Goal: Complete application form: Complete application form

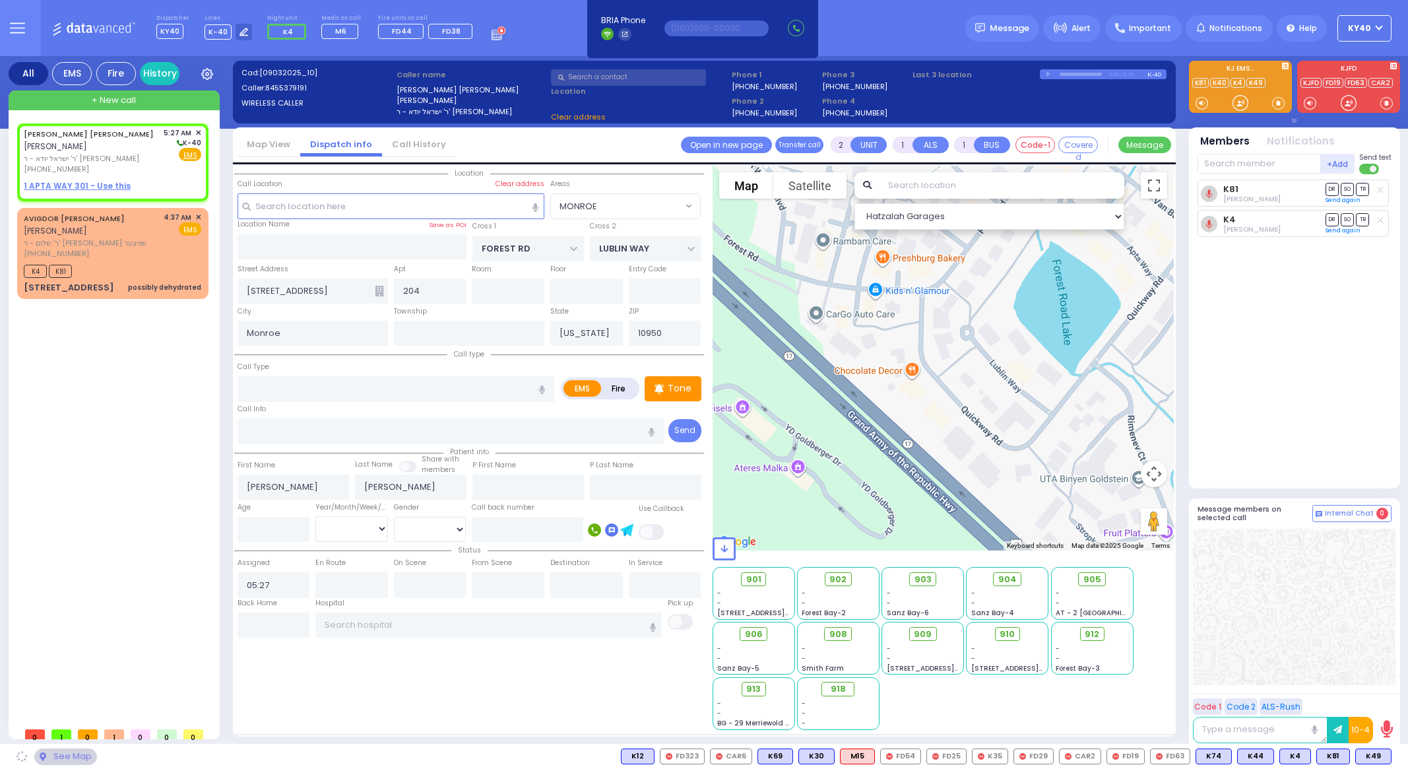
select select
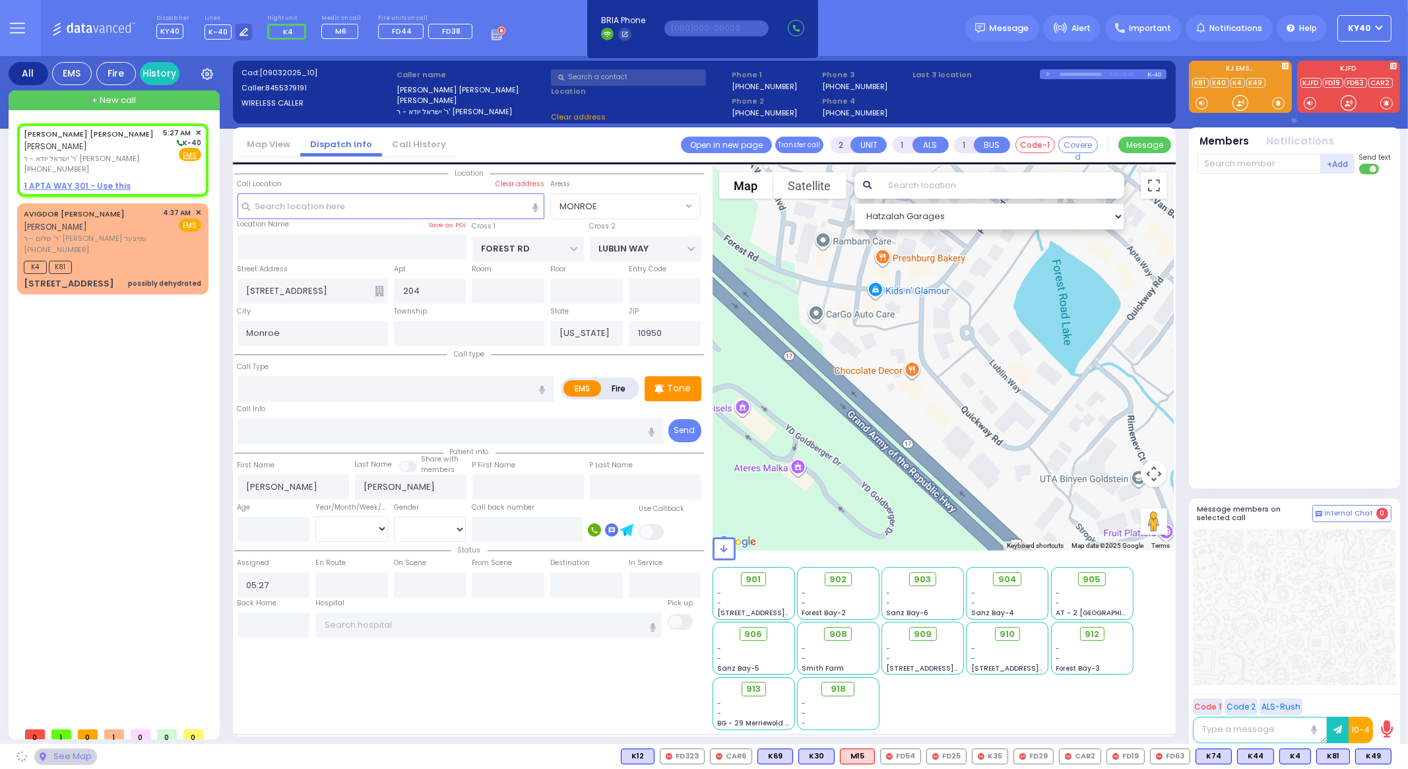
select select
radio input "true"
select select
select select "Hatzalah Garages"
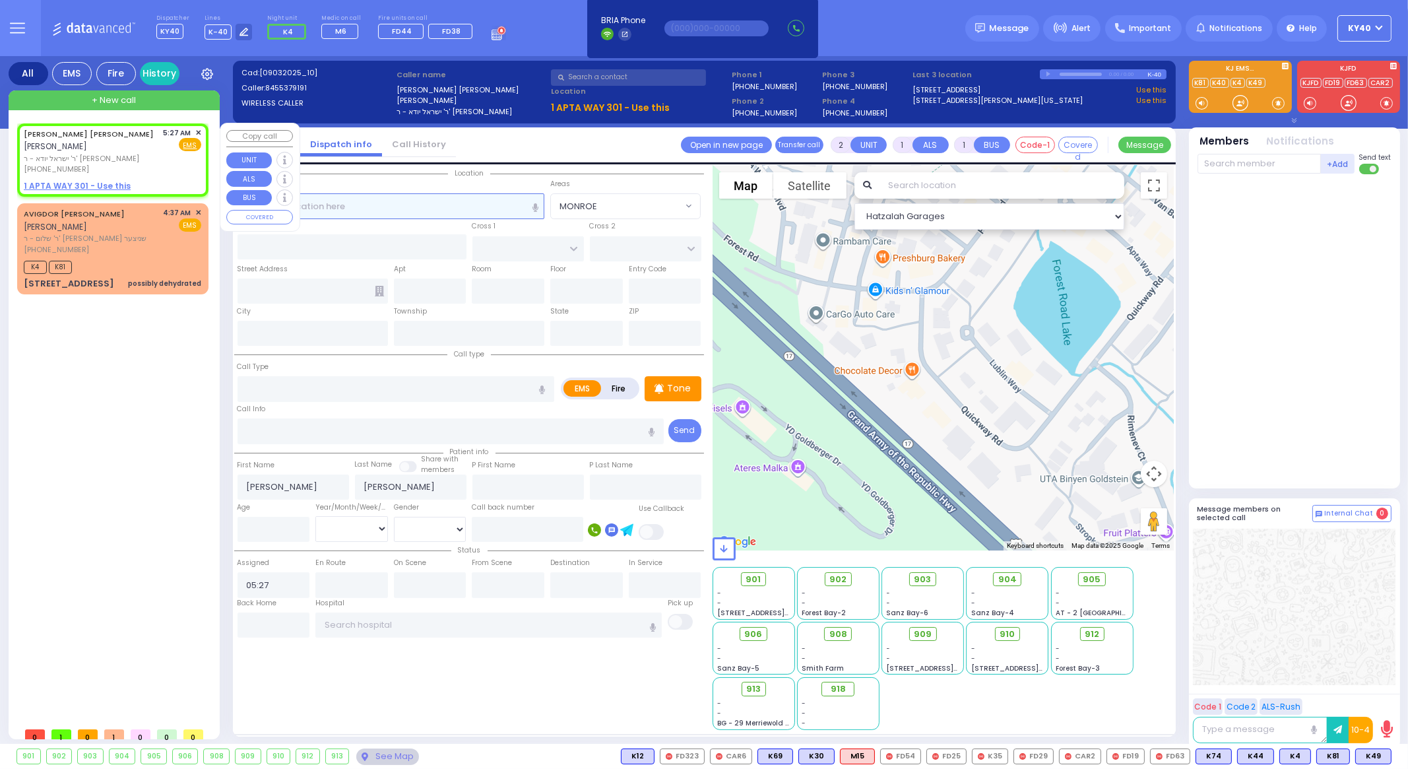
select select
radio input "true"
select select
select select "Hatzalah Garages"
click at [199, 133] on span "✕" at bounding box center [198, 132] width 6 height 11
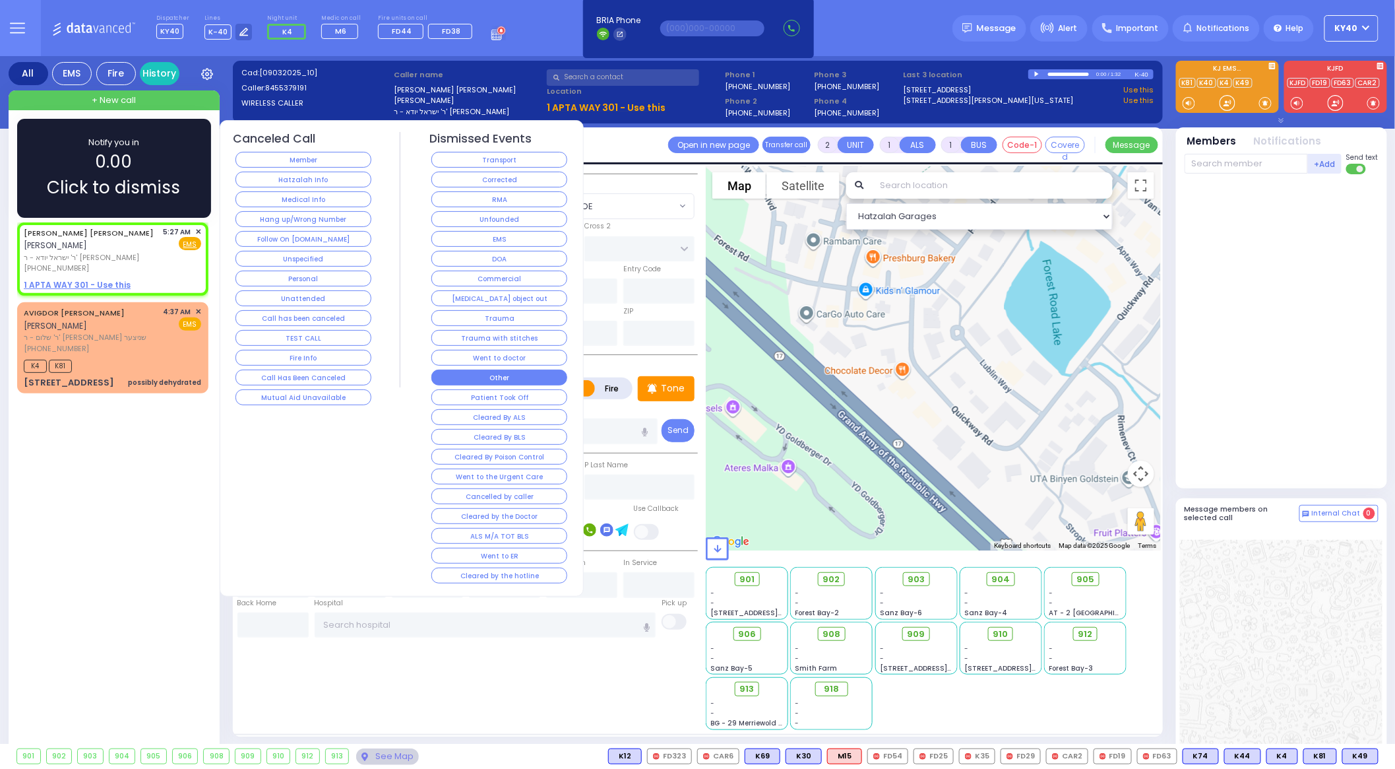
click at [509, 375] on button "Other" at bounding box center [499, 377] width 136 height 16
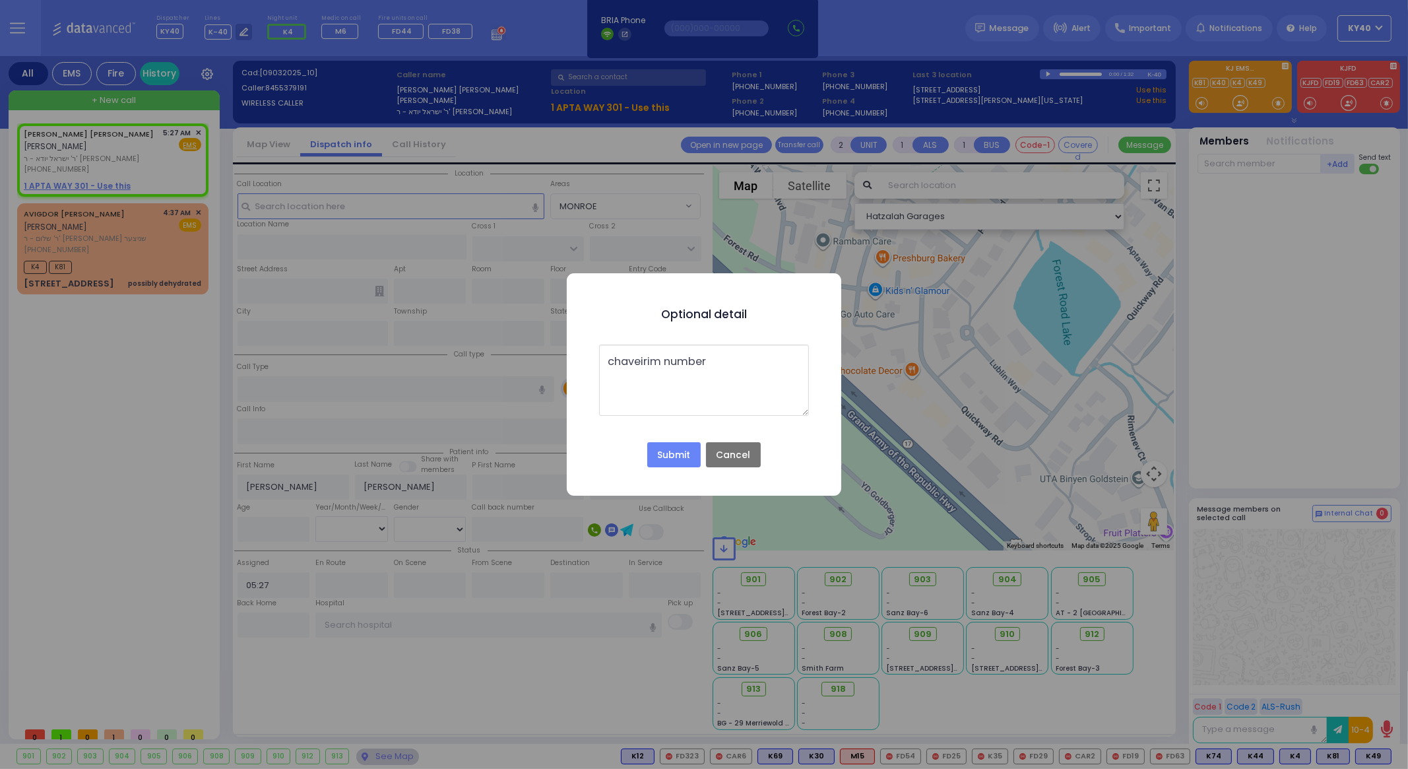
type textarea "chaveirim number"
drag, startPoint x: 632, startPoint y: 354, endPoint x: 589, endPoint y: 400, distance: 63.0
click at [589, 400] on div "chaveirim number" at bounding box center [704, 379] width 240 height 93
click at [672, 455] on button "Submit" at bounding box center [673, 454] width 53 height 25
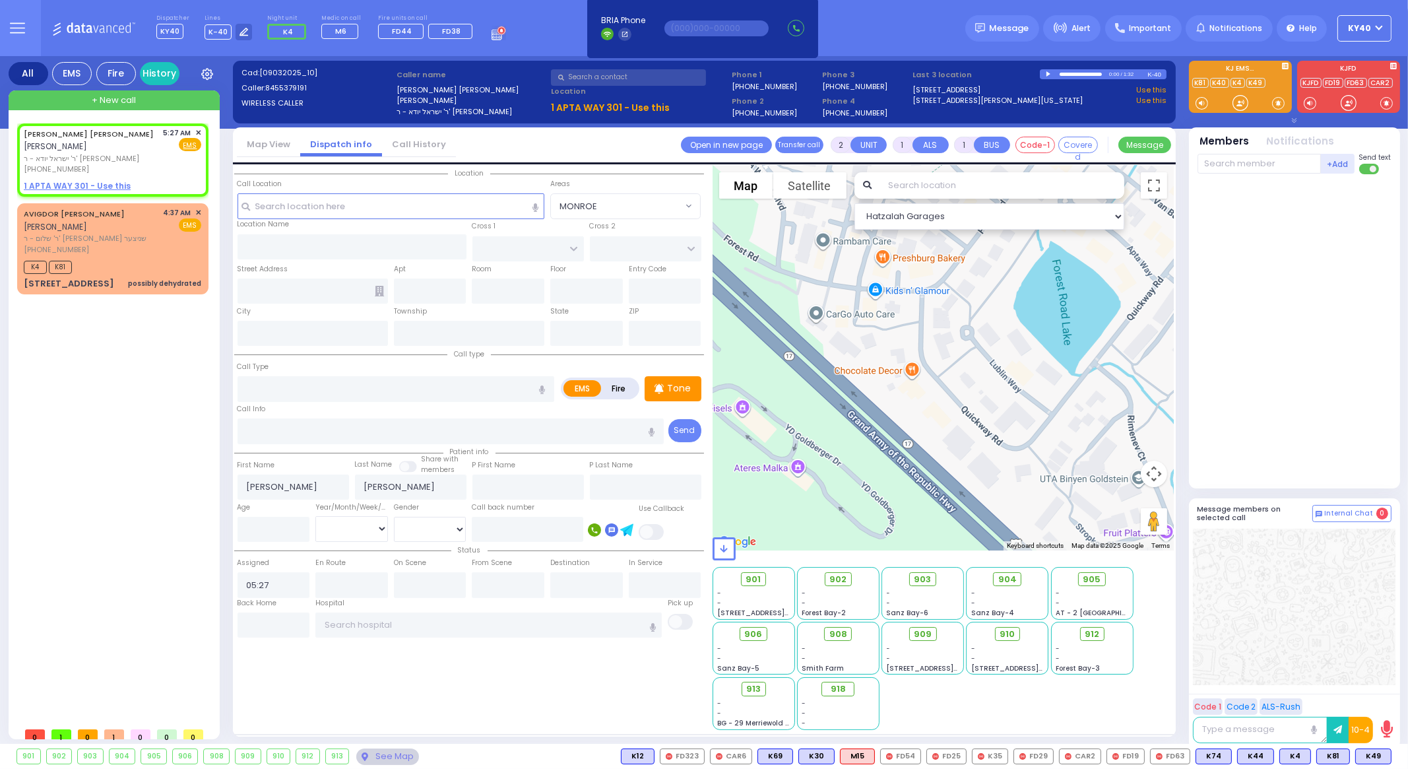
select select
radio input "true"
select select
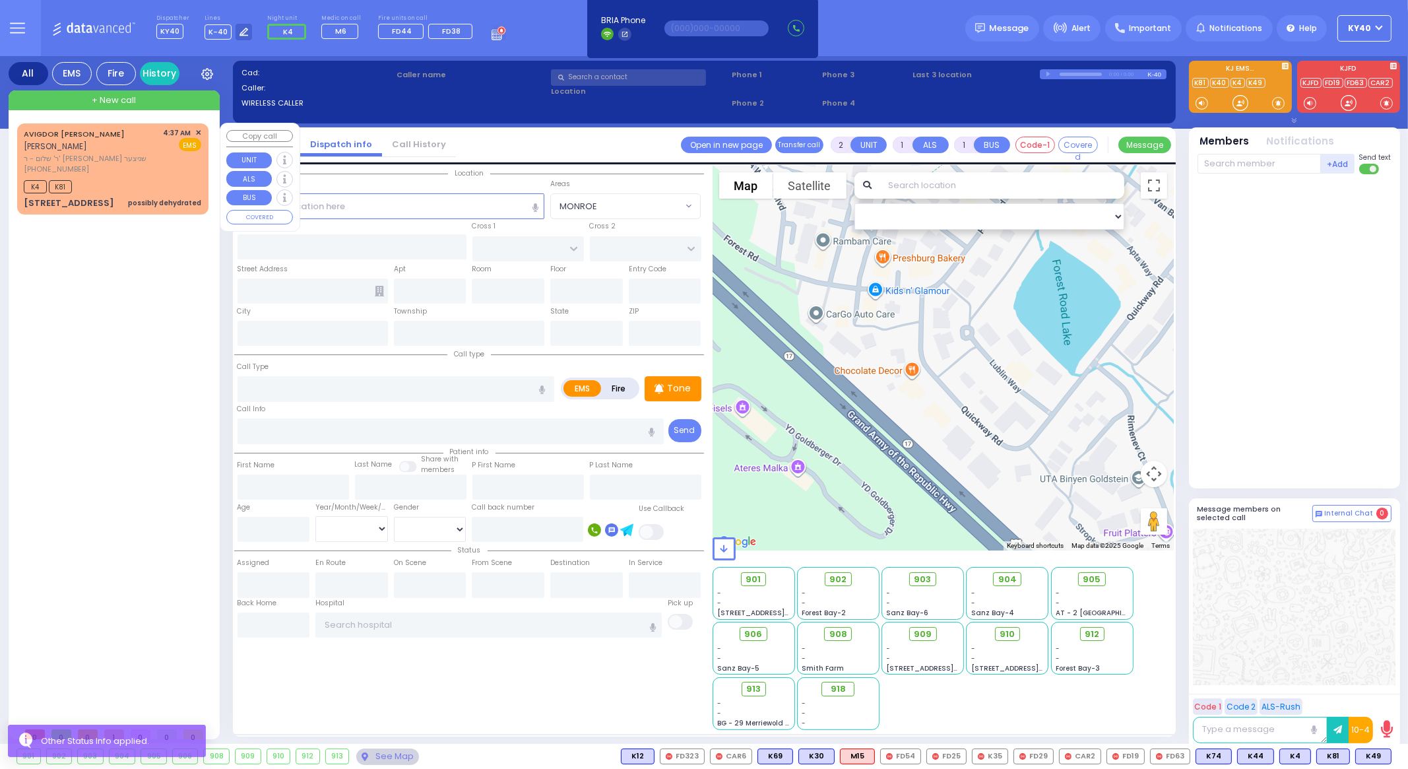
click at [153, 171] on div "[PHONE_NUMBER]" at bounding box center [91, 169] width 135 height 11
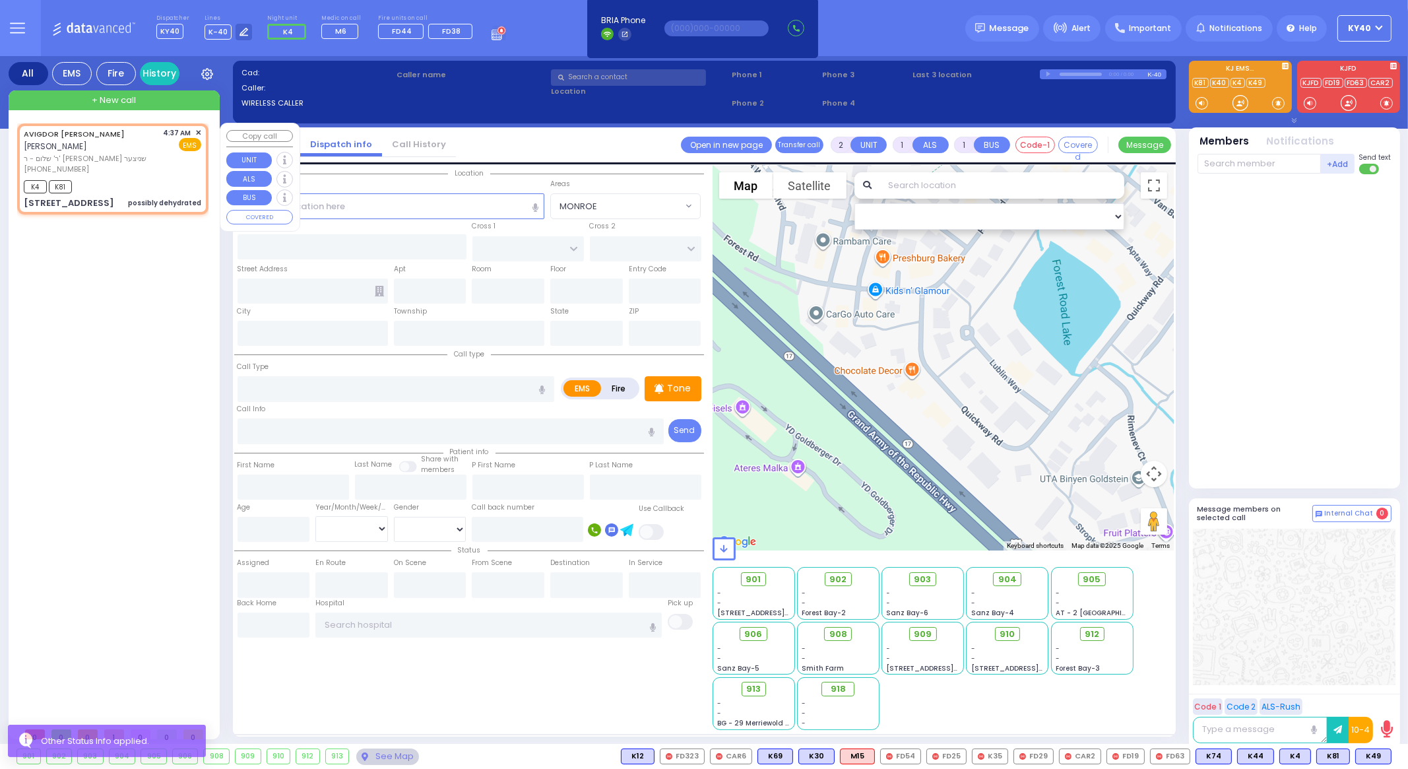
select select
type input "possibly dehydrated"
radio input "true"
type input "AVIGDOR YIDA"
type input "[PERSON_NAME]"
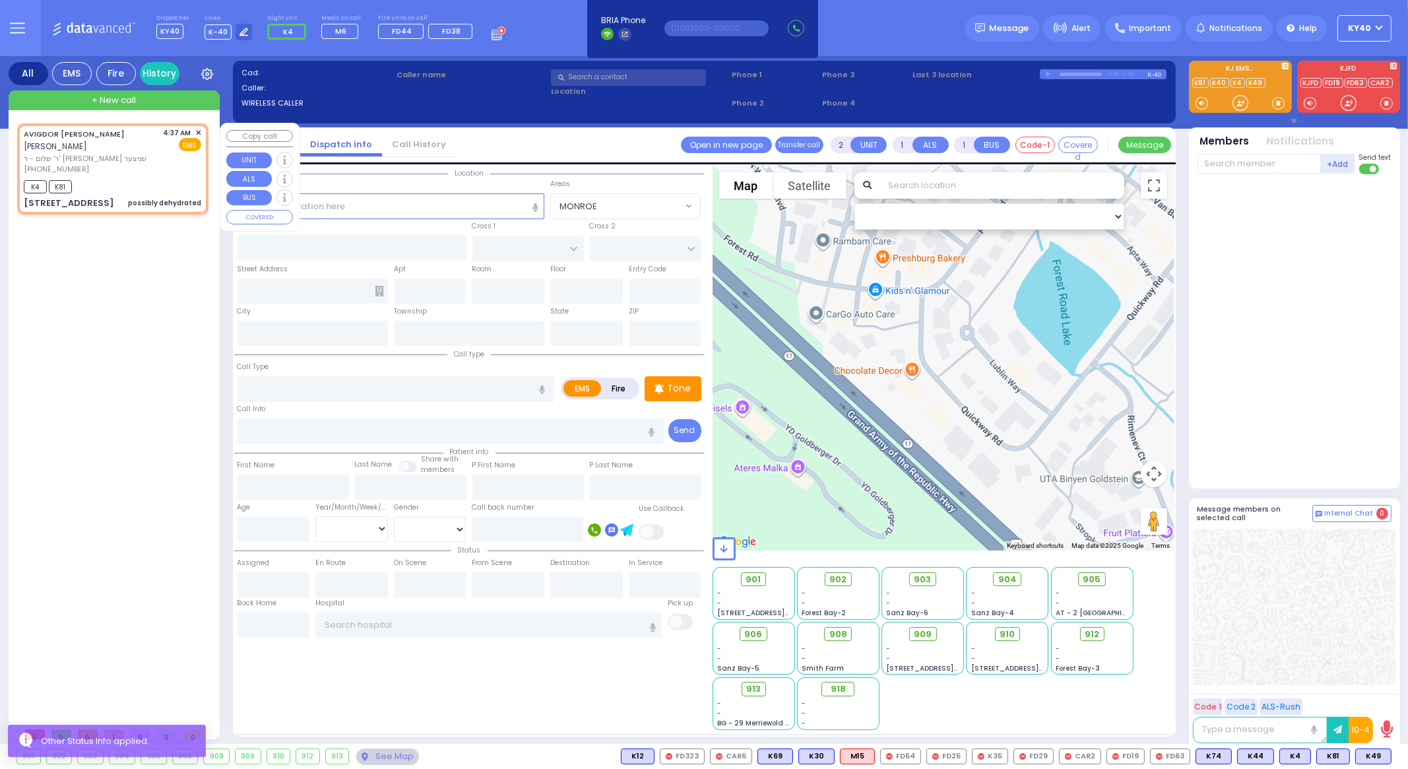
select select
type input "04:37"
type input "04:41"
select select "Hatzalah Garages"
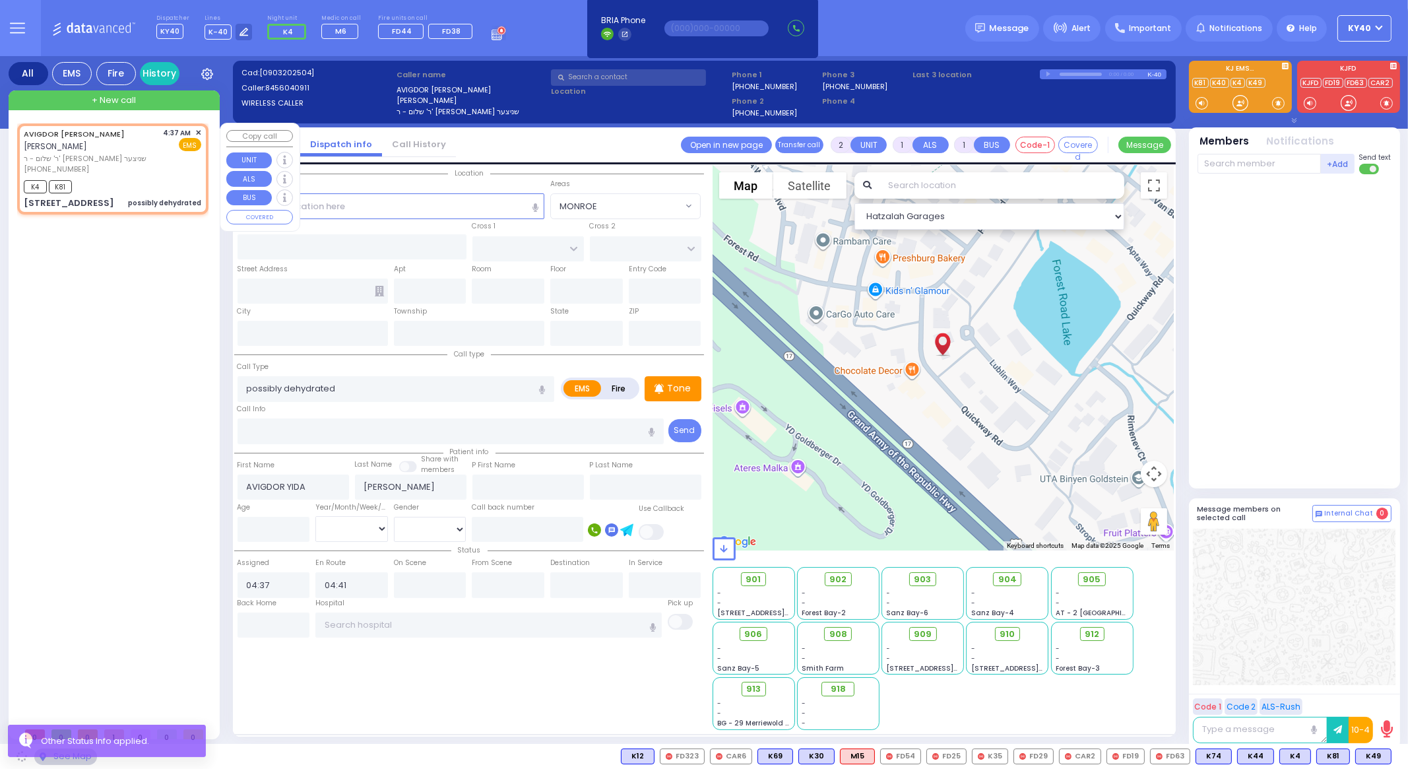
type input "FOREST RD"
type input "LUBLIN WAY"
type input "[STREET_ADDRESS]"
type input "204"
type input "Monroe"
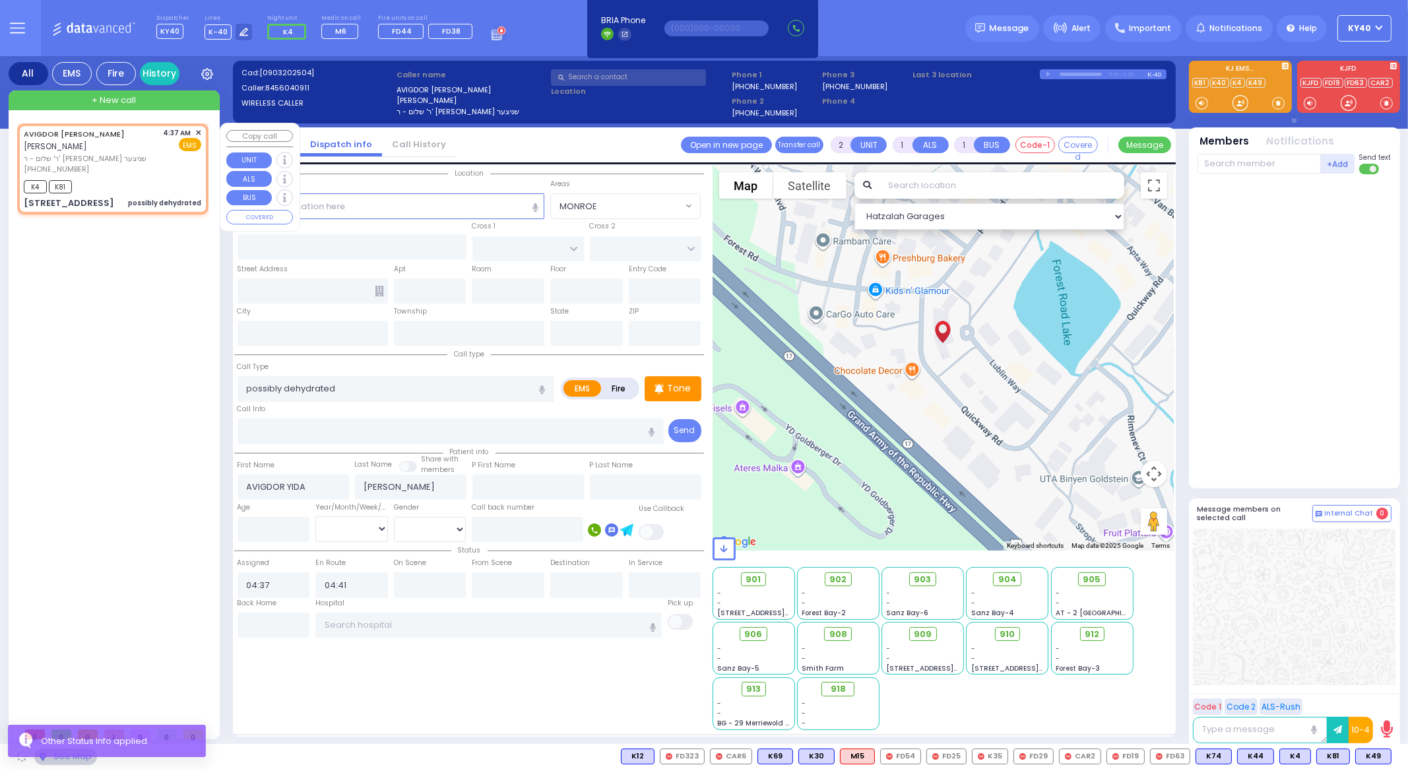
type input "[US_STATE]"
type input "10950"
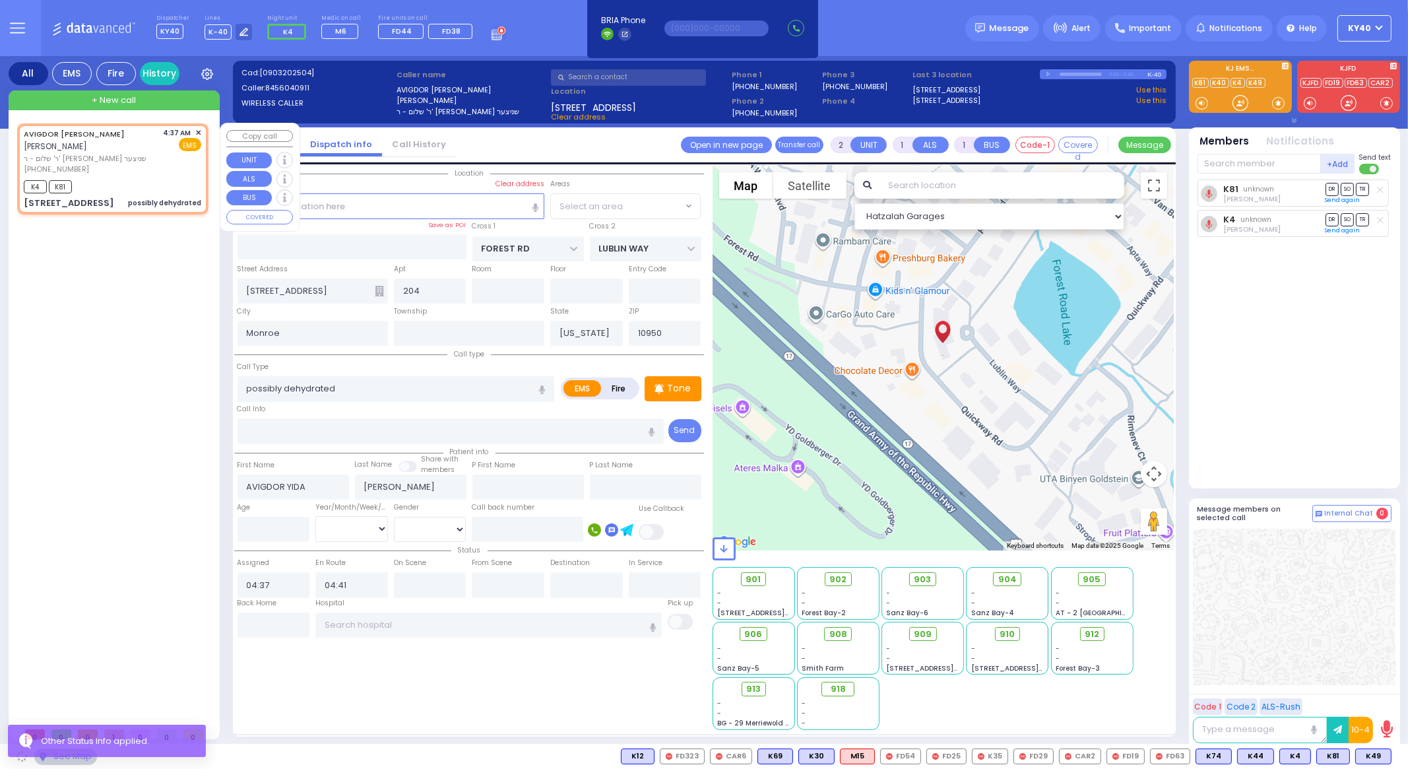
select select "MONROE"
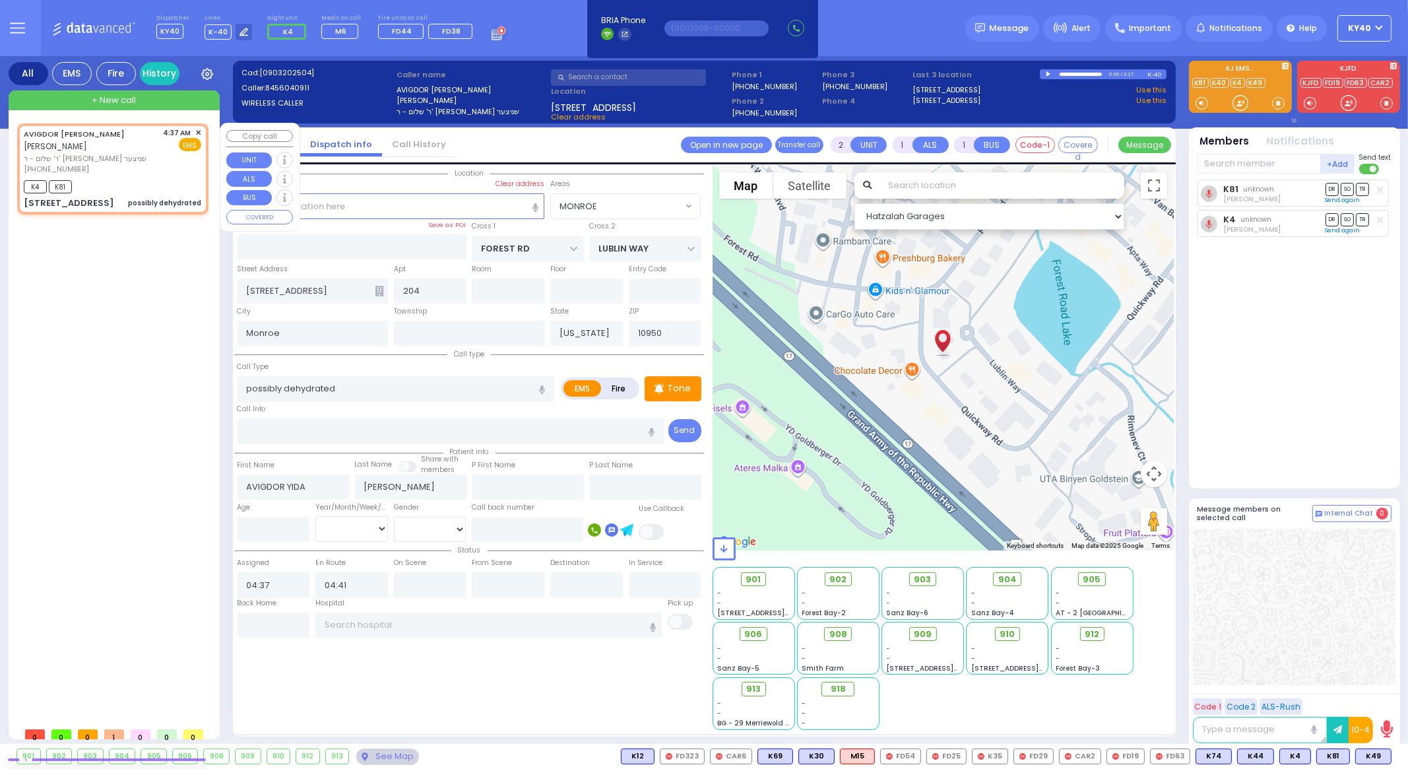
click at [154, 171] on div "[PHONE_NUMBER]" at bounding box center [91, 169] width 135 height 11
select select
radio input "true"
select select
select select "Hatzalah Garages"
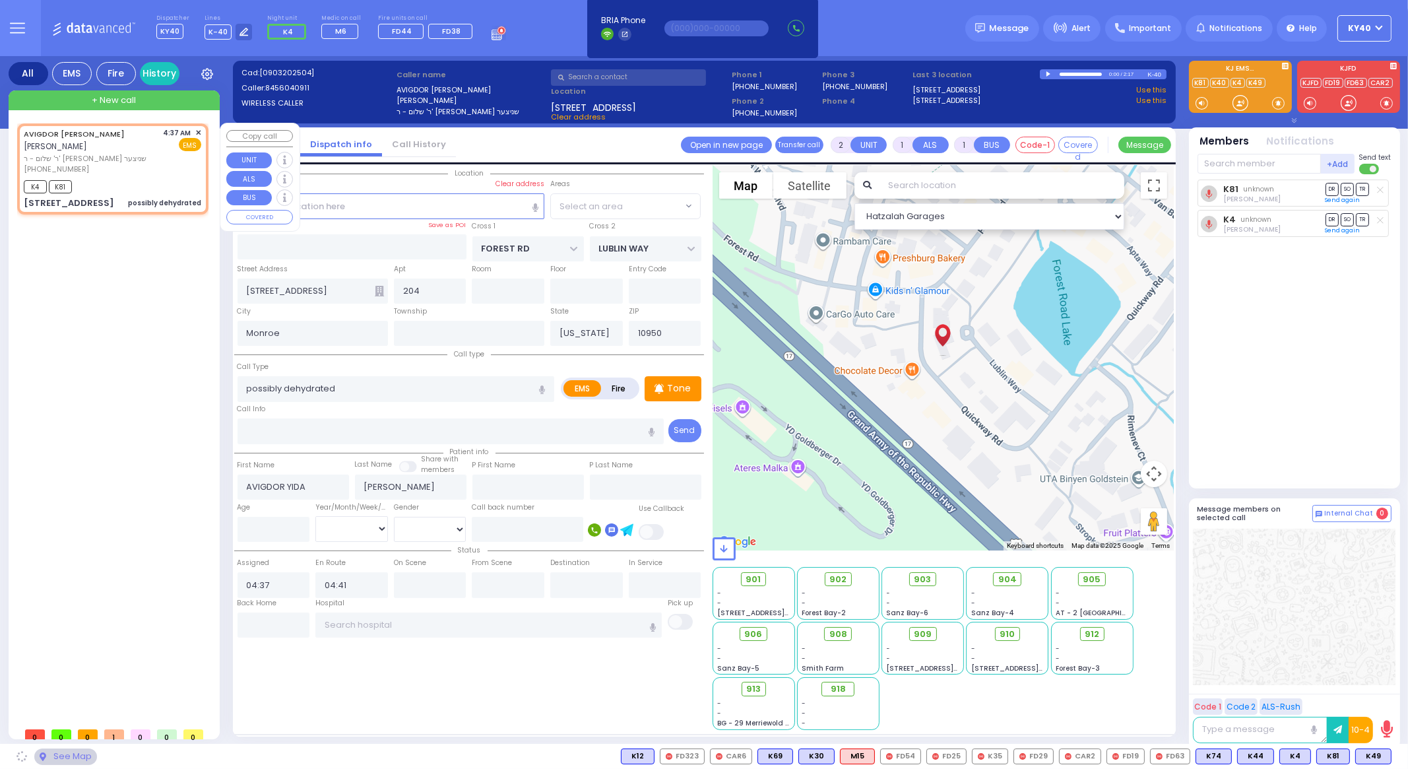
select select "MONROE"
type input "6"
select select
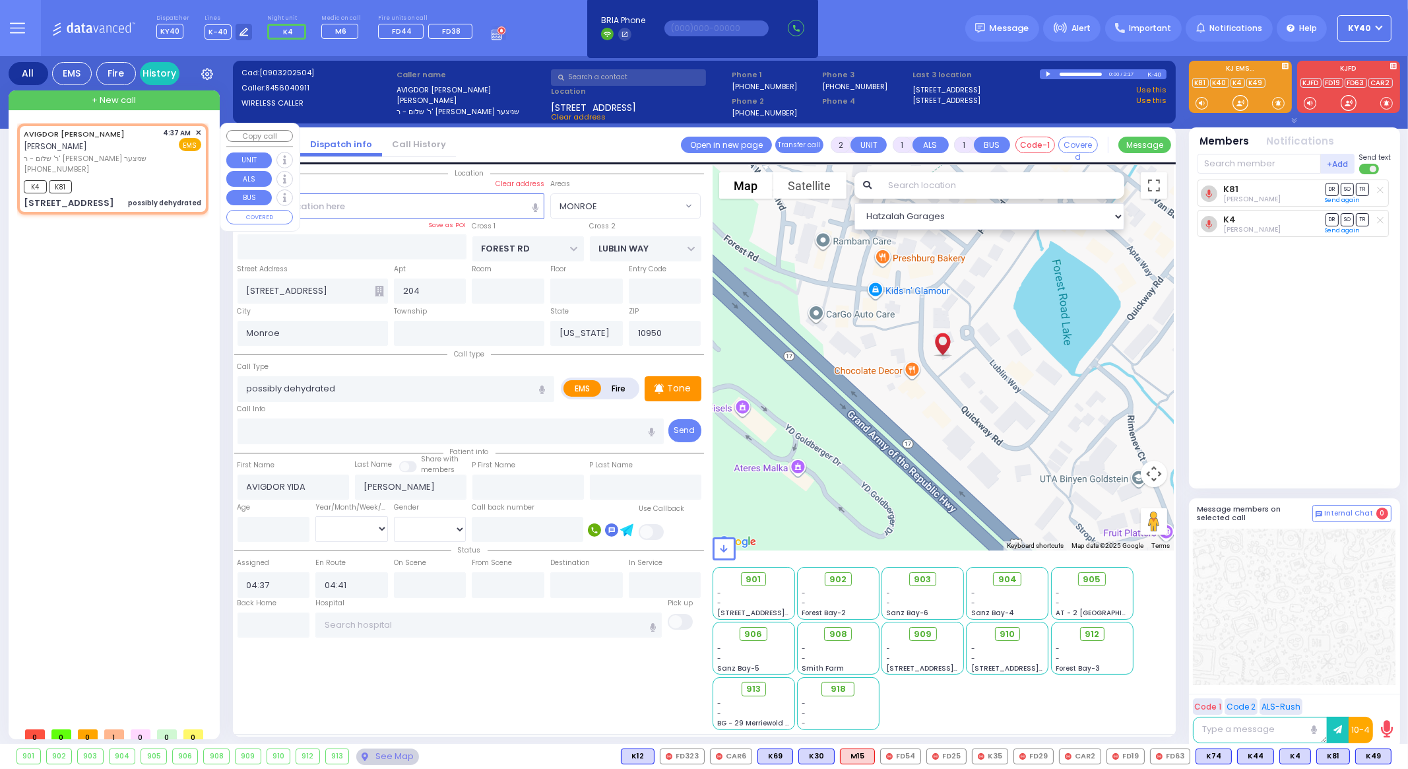
radio input "true"
type input "Unknown"
select select "Year"
select select "Hatzalah Garages"
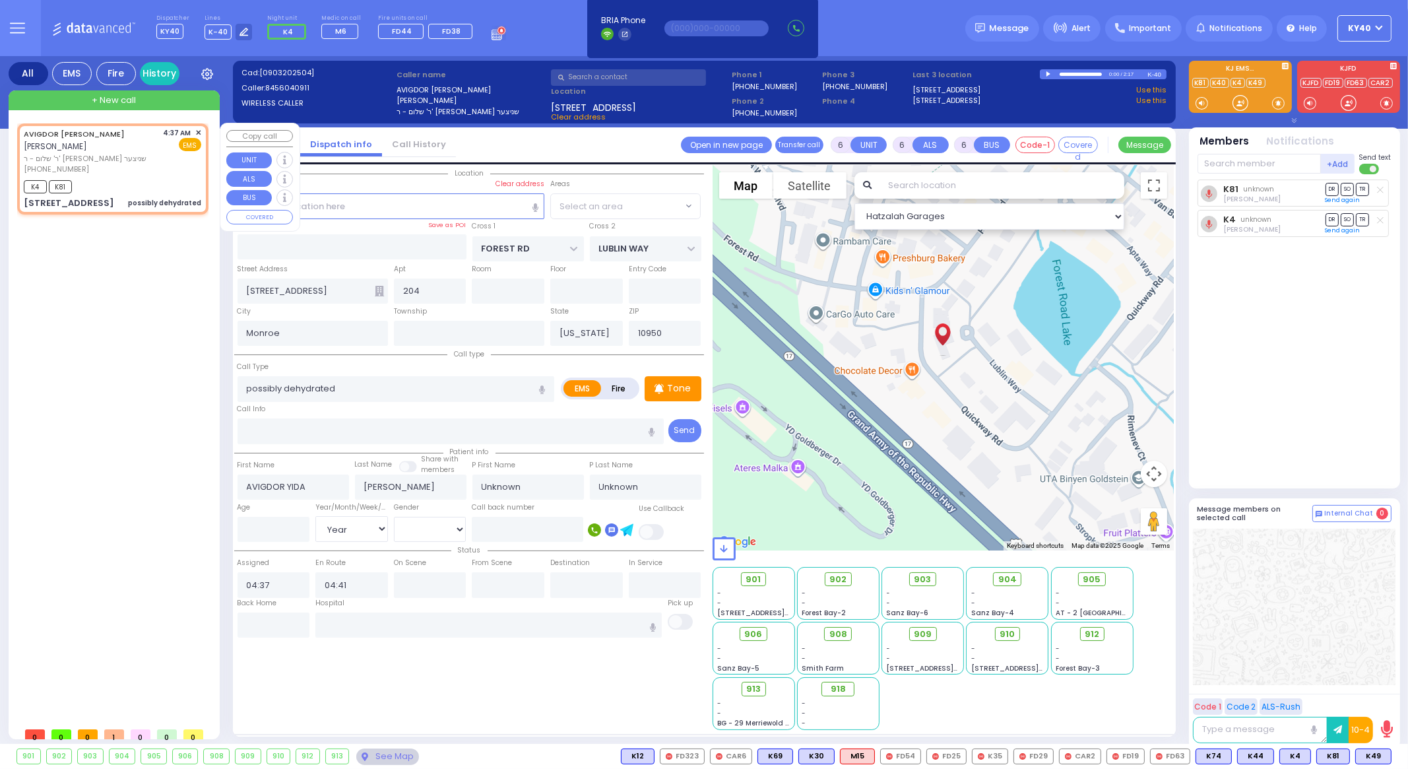
select select "MONROE"
select select
radio input "true"
select select "Year"
type input "04:45"
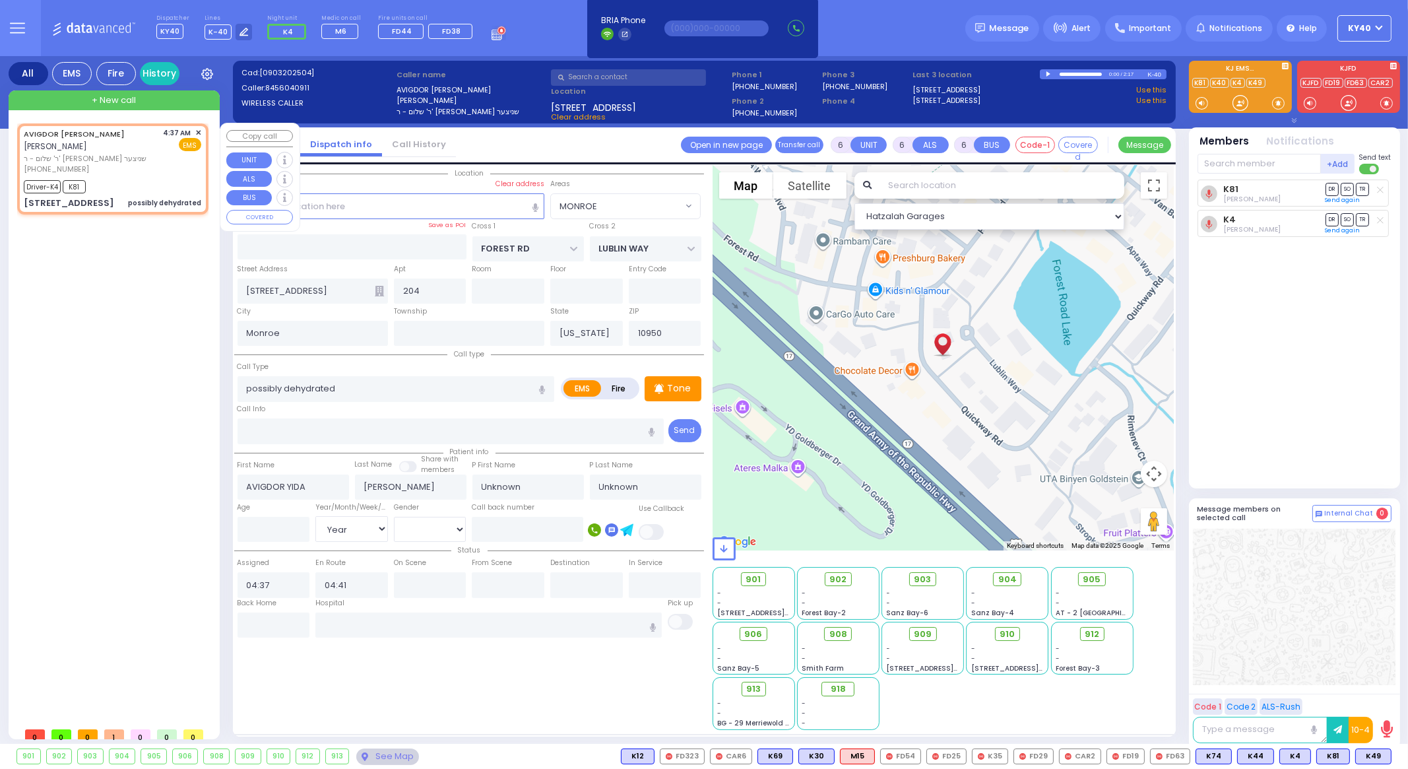
type input "05:00"
select select "Hatzalah Garages"
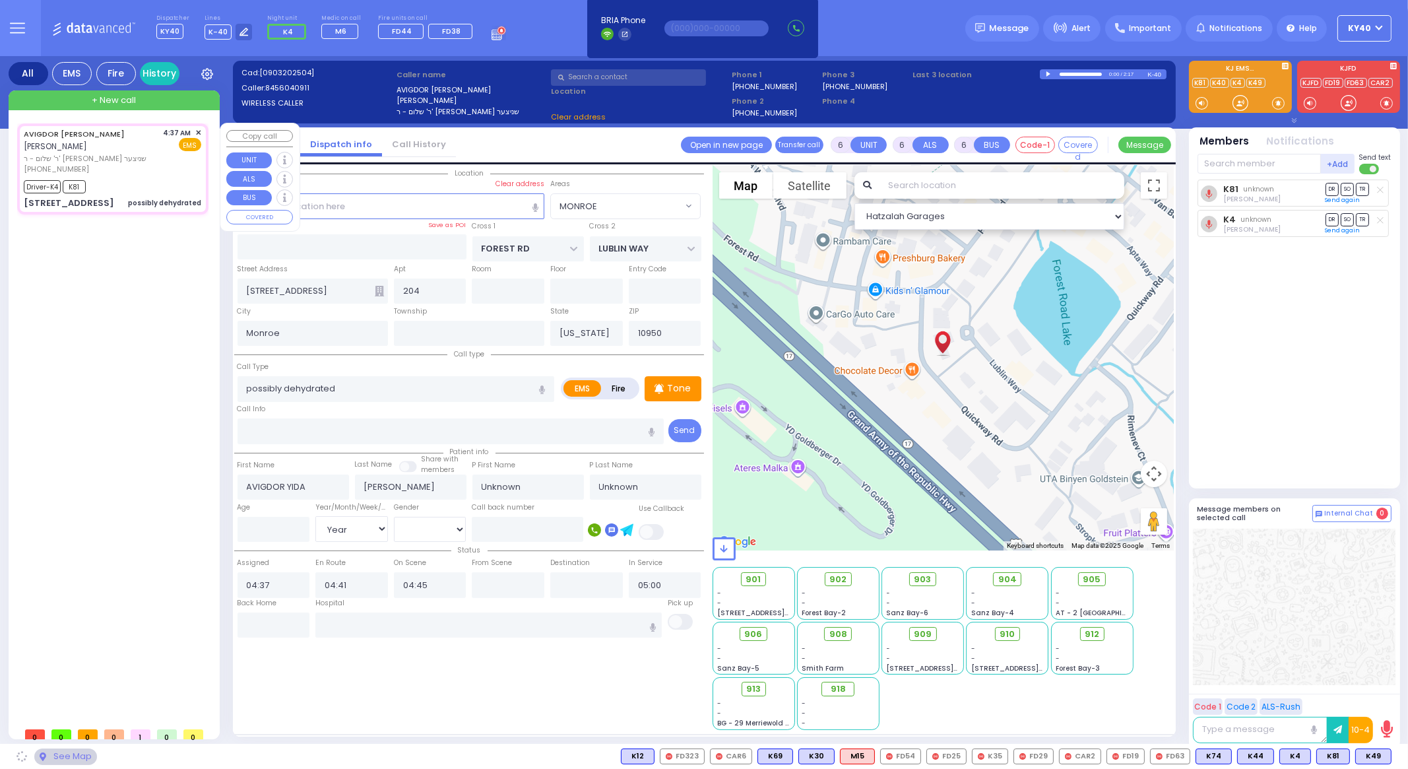
select select
radio input "true"
select select "Year"
select select "Hatzalah Garages"
select select "MONROE"
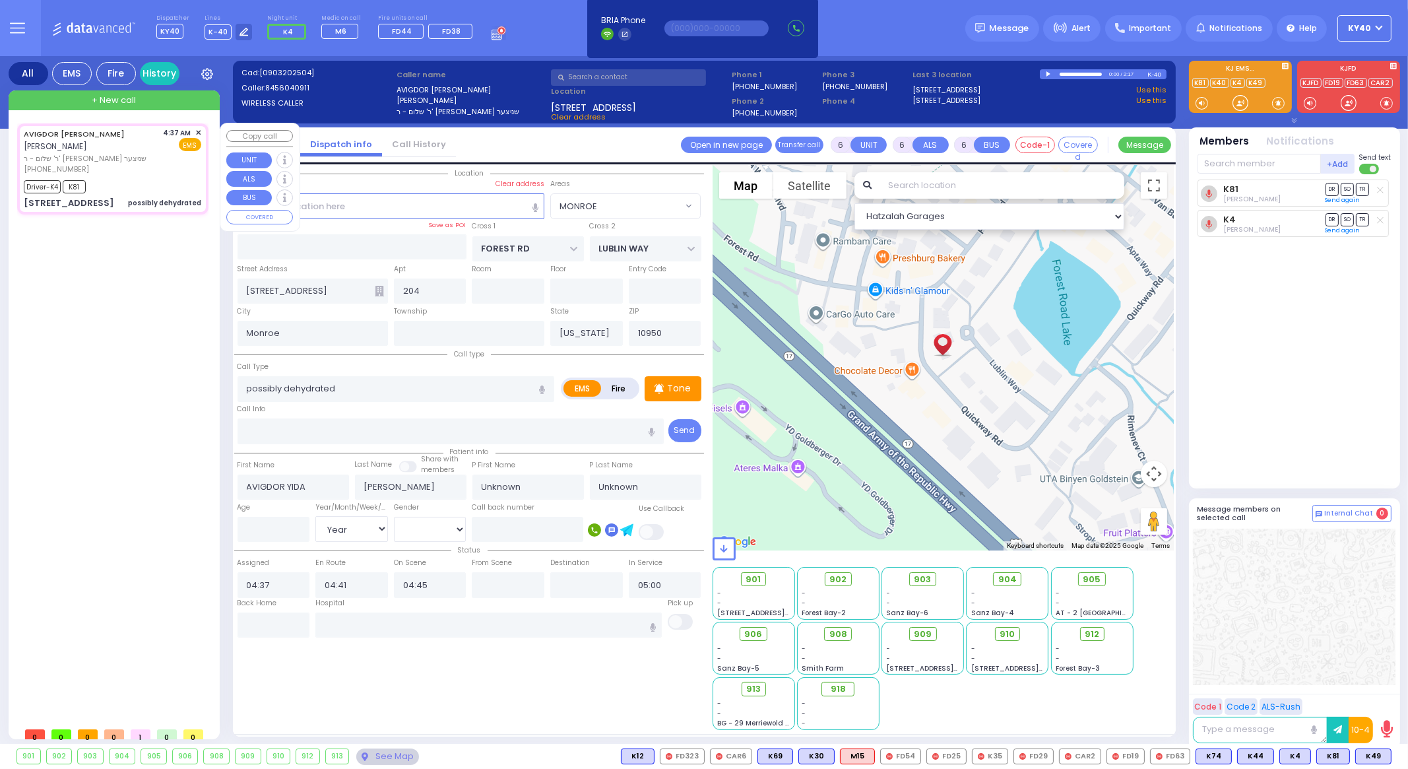
select select
radio input "true"
type input "Chana"
type input "[PERSON_NAME]"
type input "53"
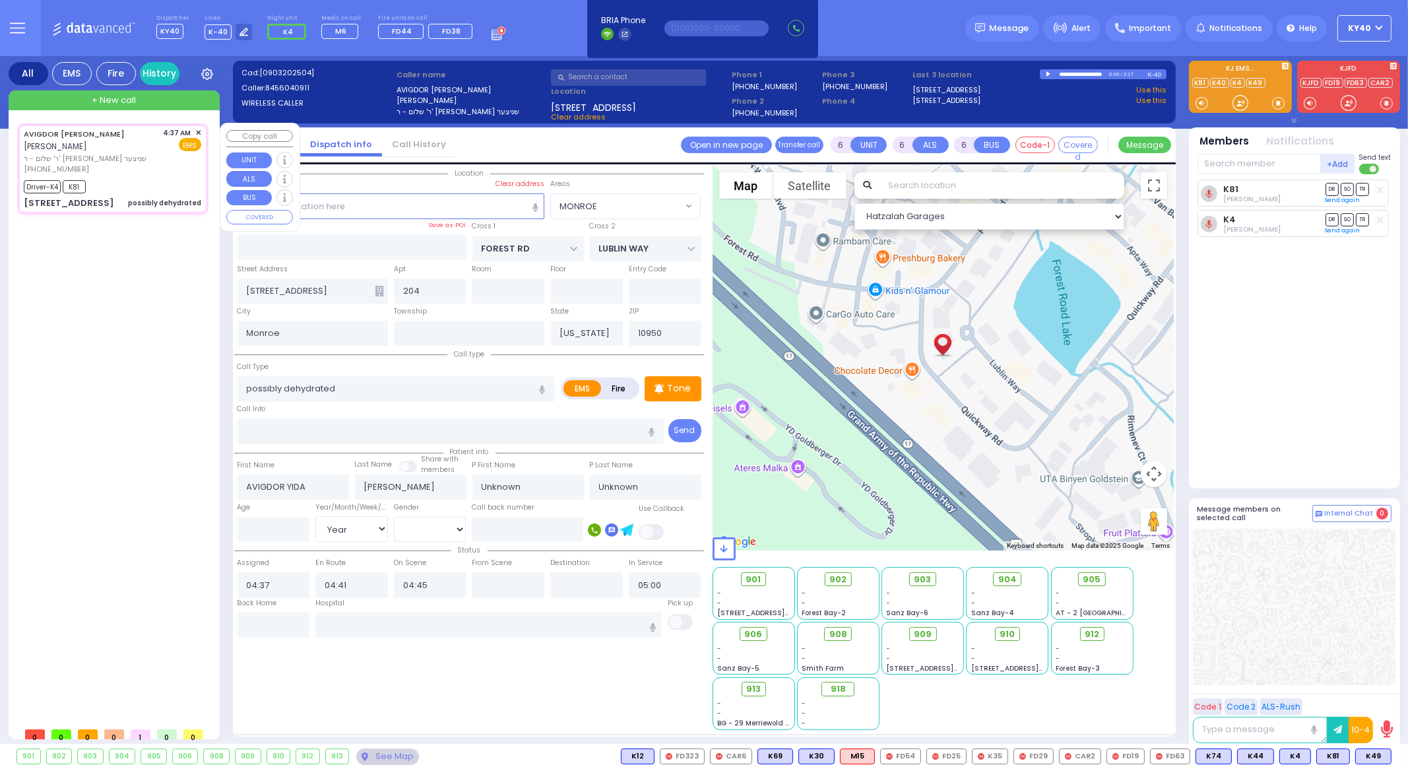
select select "Year"
select select "[DEMOGRAPHIC_DATA]"
select select "Hatzalah Garages"
select select "MONROE"
select select
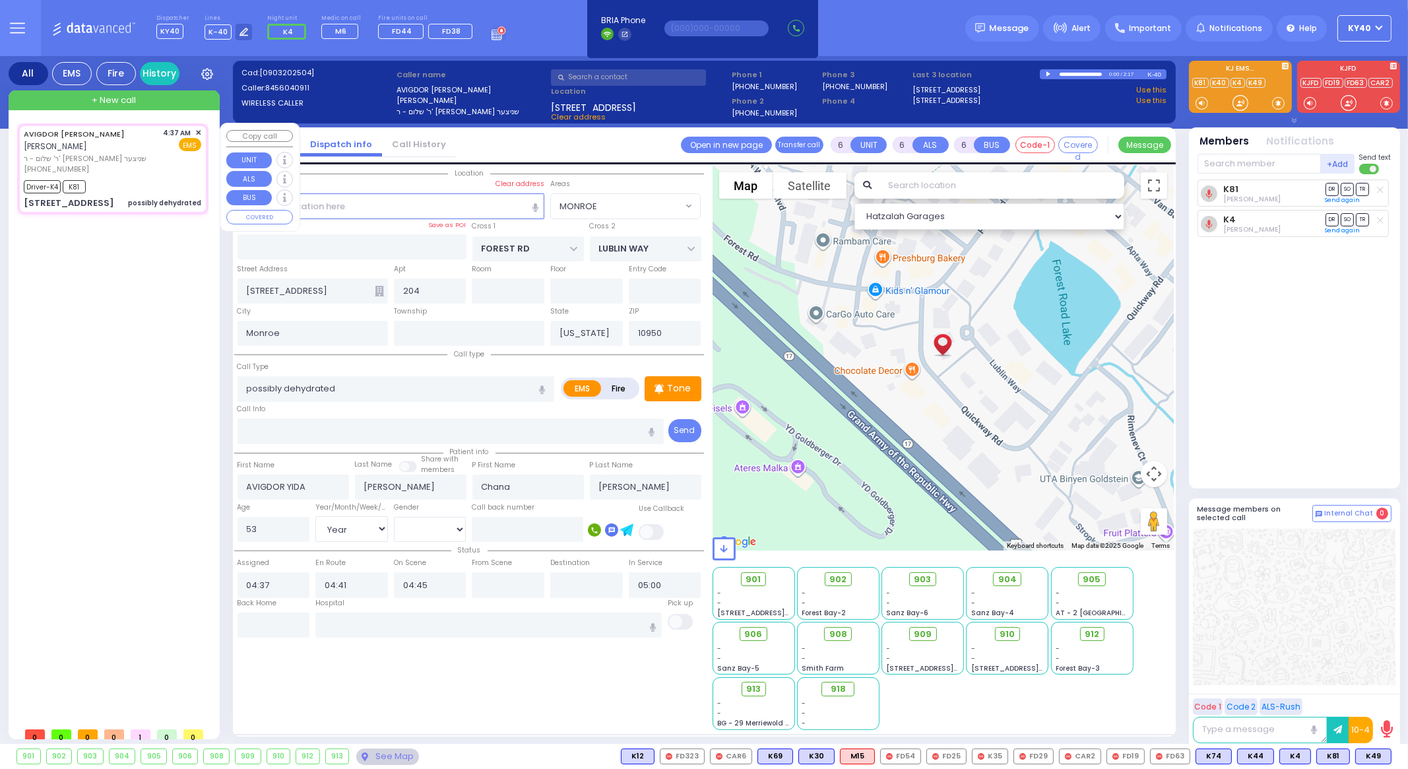
radio input "true"
select select "Year"
select select "[DEMOGRAPHIC_DATA]"
select select "Hatzalah Garages"
select select
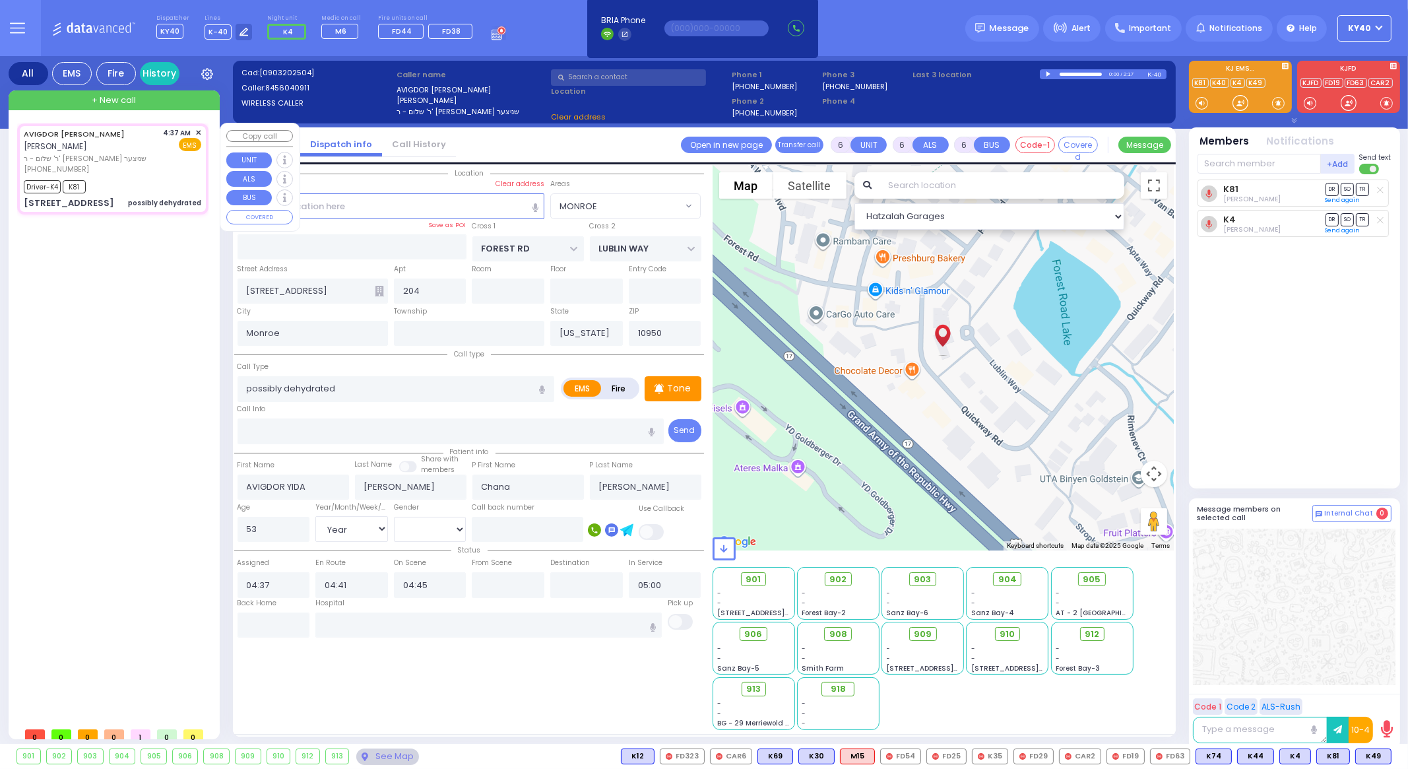
radio input "true"
select select "Year"
select select "[DEMOGRAPHIC_DATA]"
select select "Hatzalah Garages"
select select "MONROE"
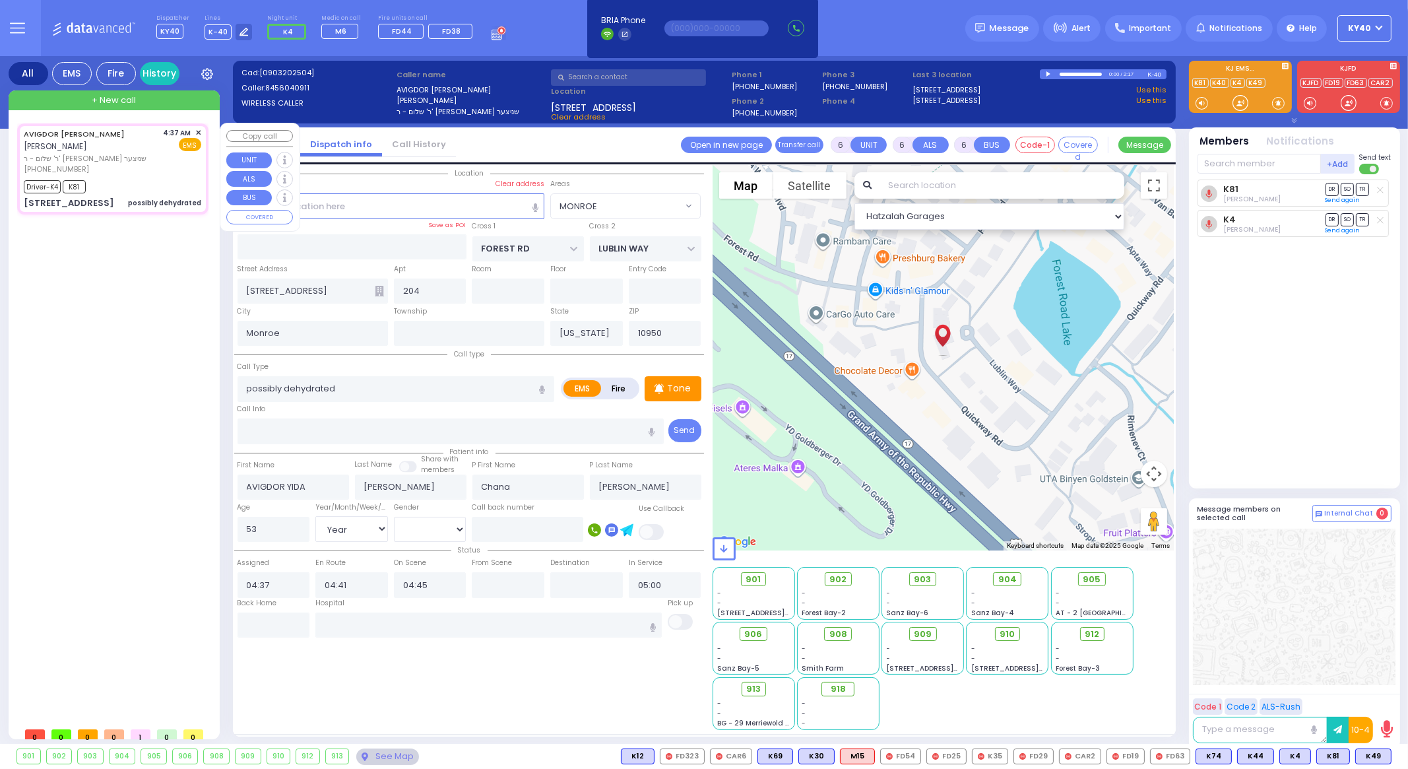
select select
radio input "true"
select select "Year"
select select "[DEMOGRAPHIC_DATA]"
select select "Hatzalah Garages"
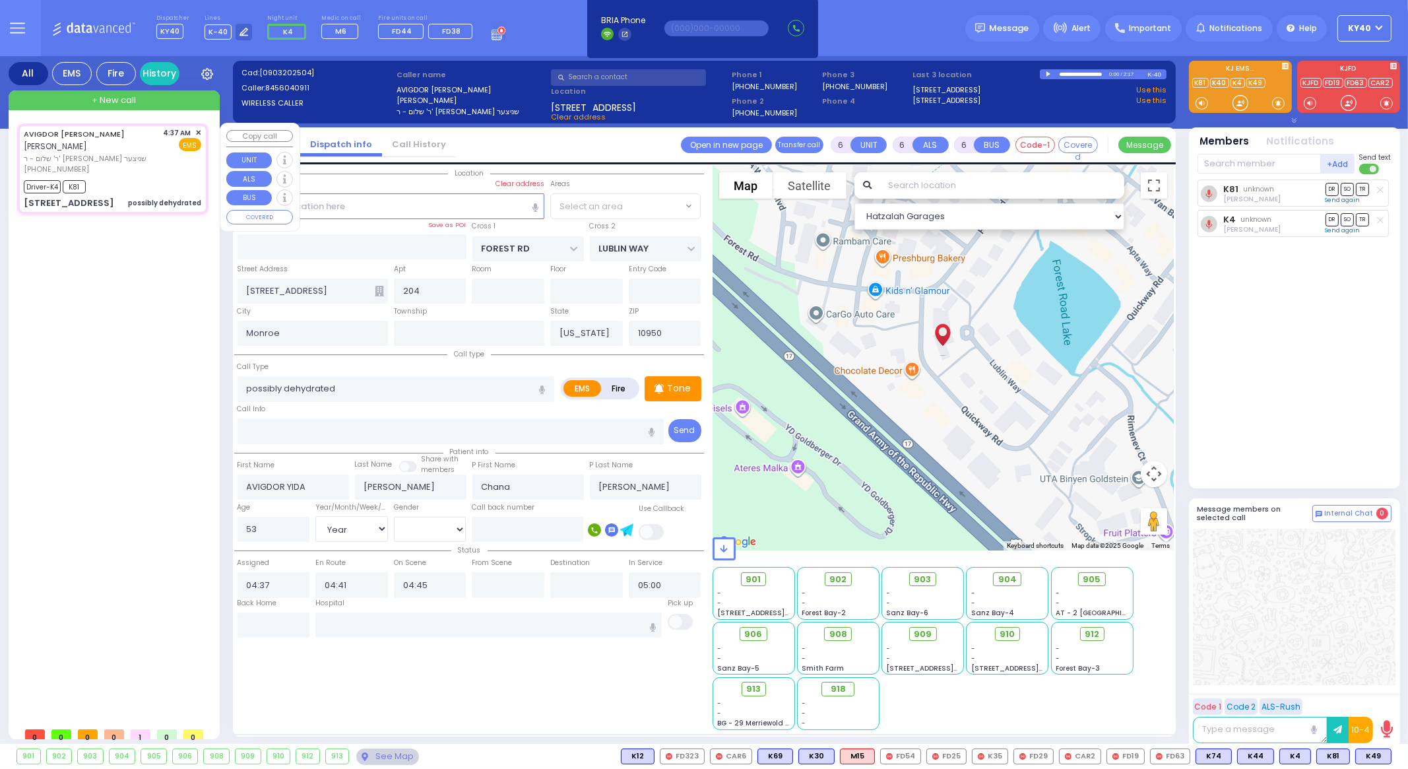
select select "MONROE"
select select
radio input "true"
select select "Year"
select select "[DEMOGRAPHIC_DATA]"
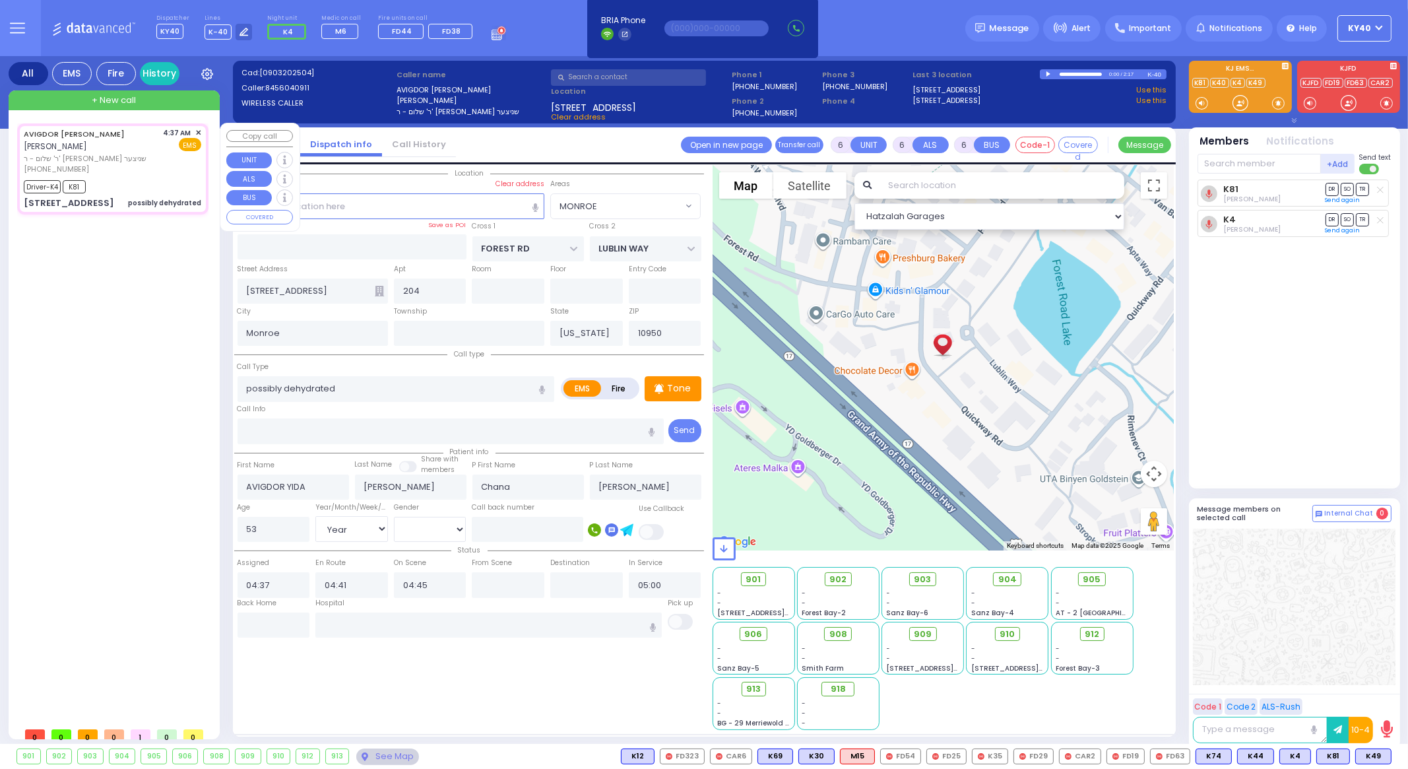
select select "Hatzalah Garages"
select select "MONROE"
select select
radio input "true"
select select "Year"
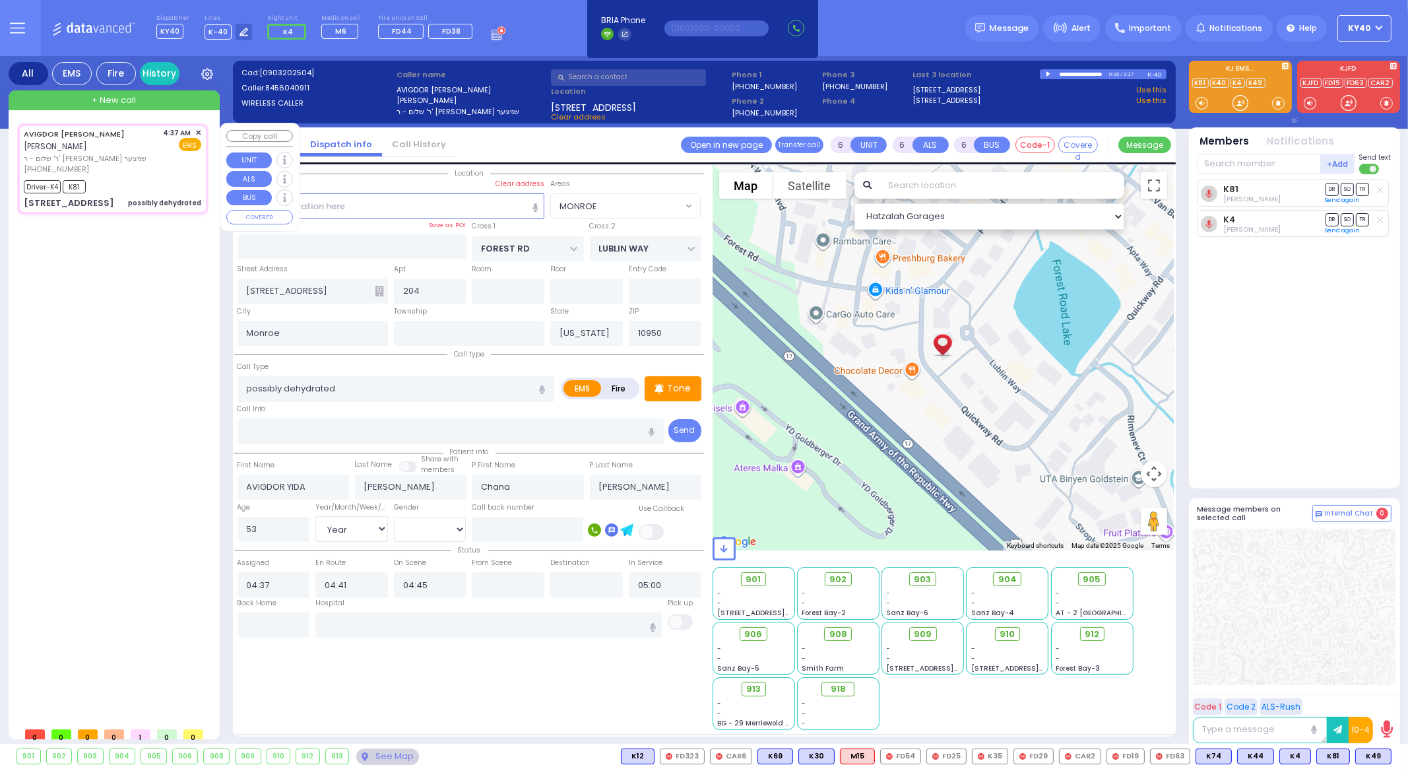
select select "[DEMOGRAPHIC_DATA]"
select select "Hatzalah Garages"
select select "MONROE"
select select
radio input "true"
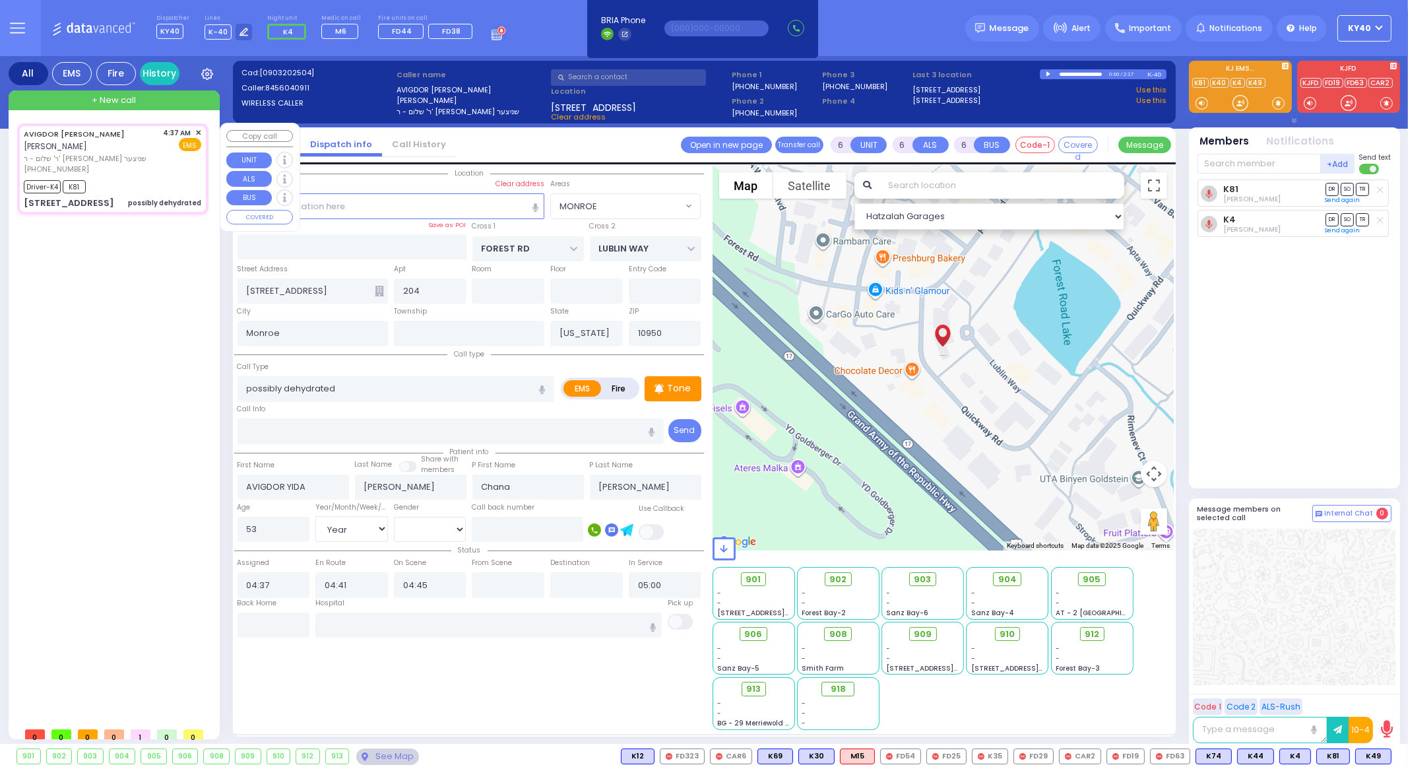
select select "Year"
select select "[DEMOGRAPHIC_DATA]"
select select "Hatzalah Garages"
select select "MONROE"
select select
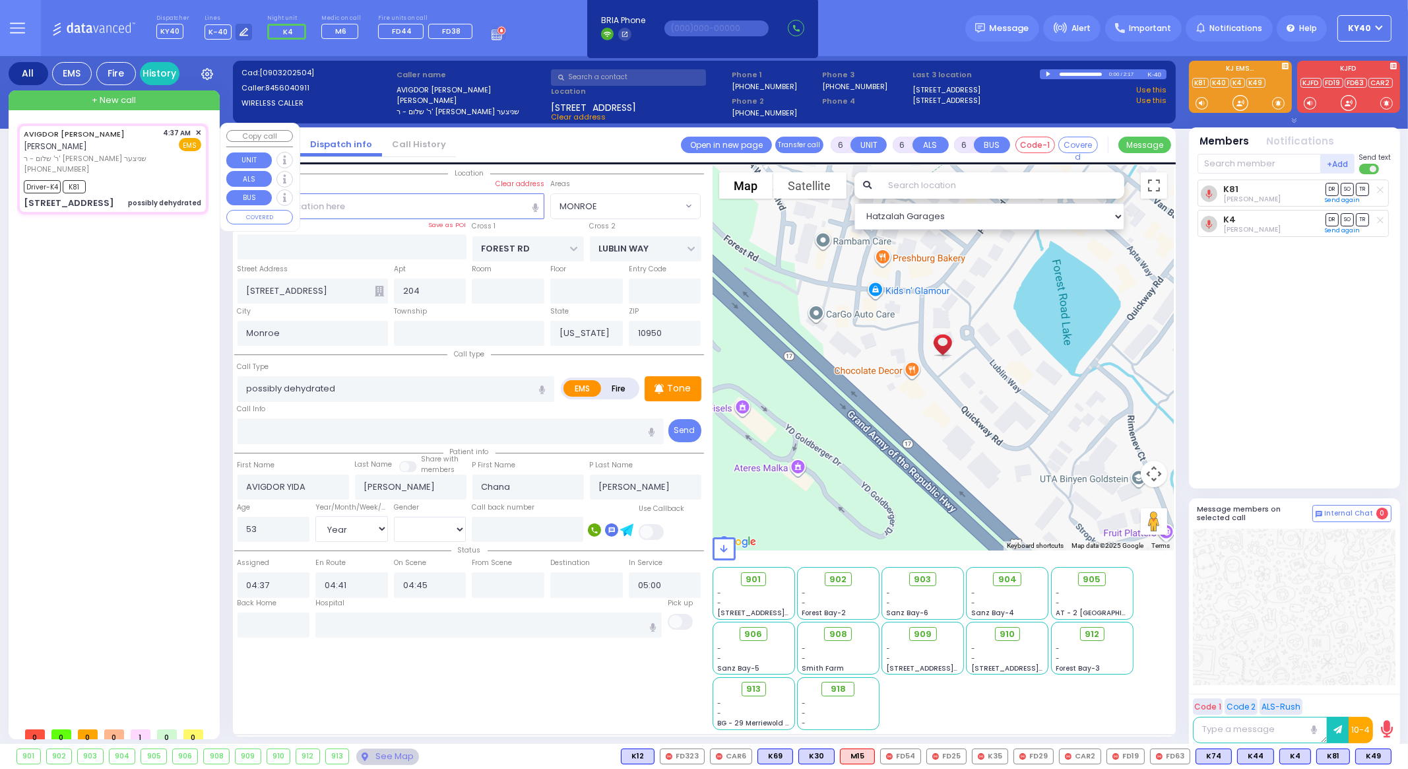
radio input "true"
select select "Year"
select select "[DEMOGRAPHIC_DATA]"
select select "Hatzalah Garages"
select select "MONROE"
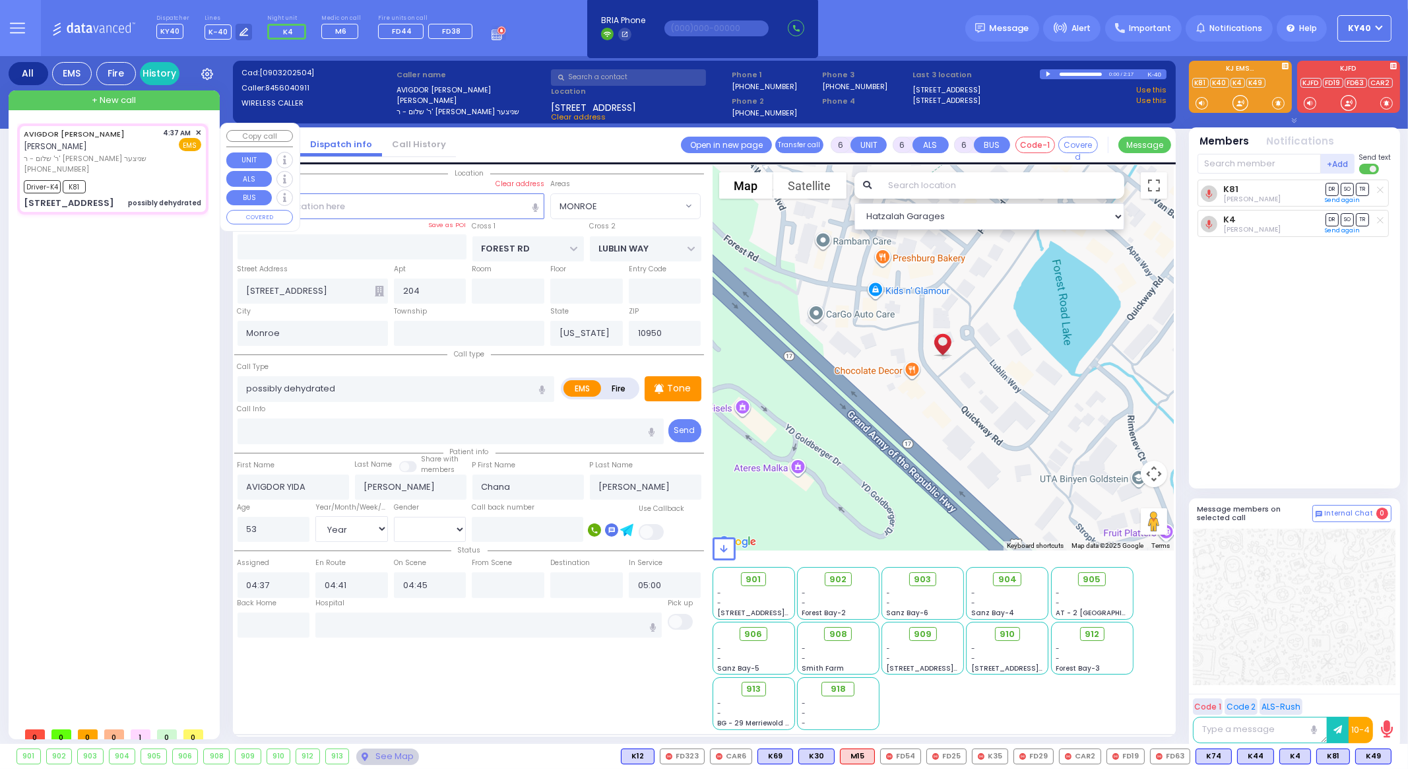
select select
radio input "true"
select select "Year"
select select "[DEMOGRAPHIC_DATA]"
select select "Hatzalah Garages"
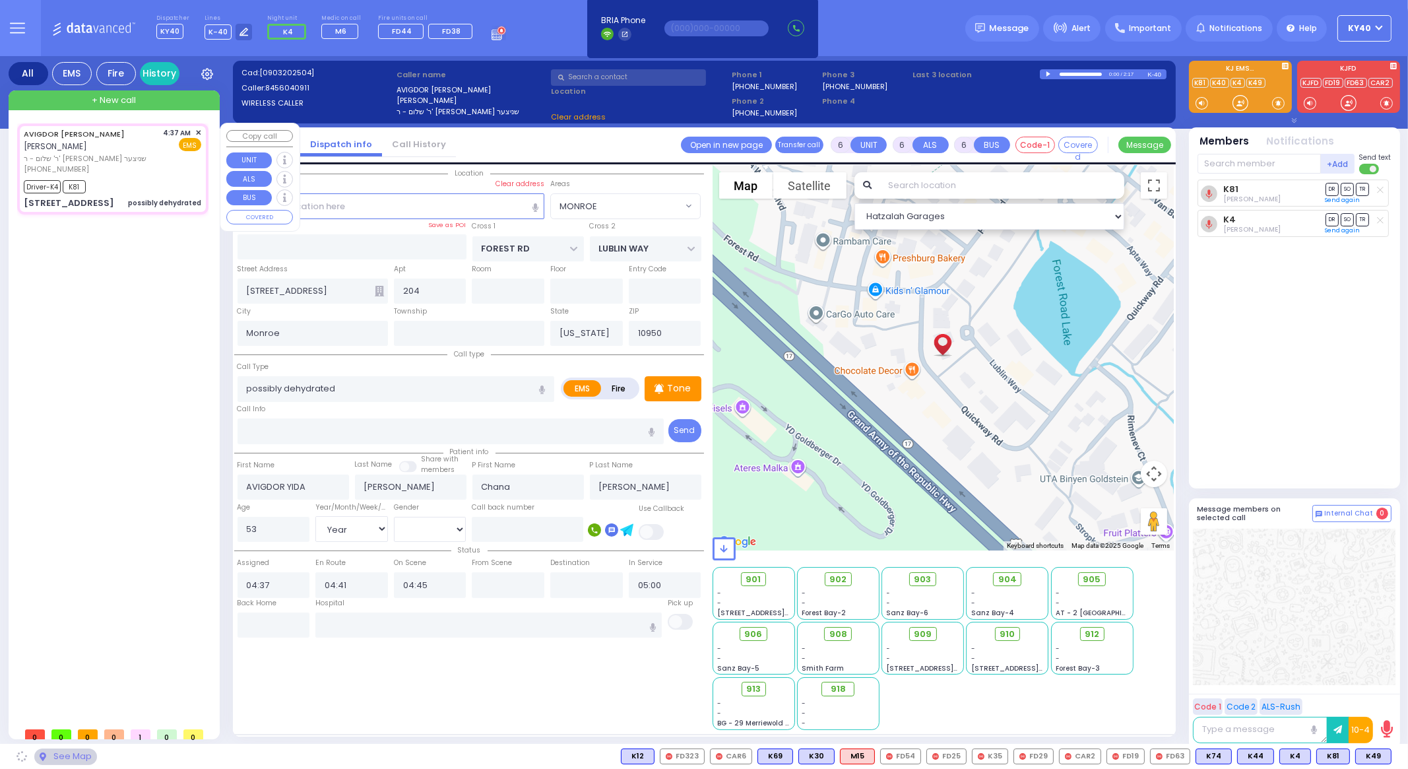
select select
radio input "true"
select select "Year"
select select "[DEMOGRAPHIC_DATA]"
select select "Hatzalah Garages"
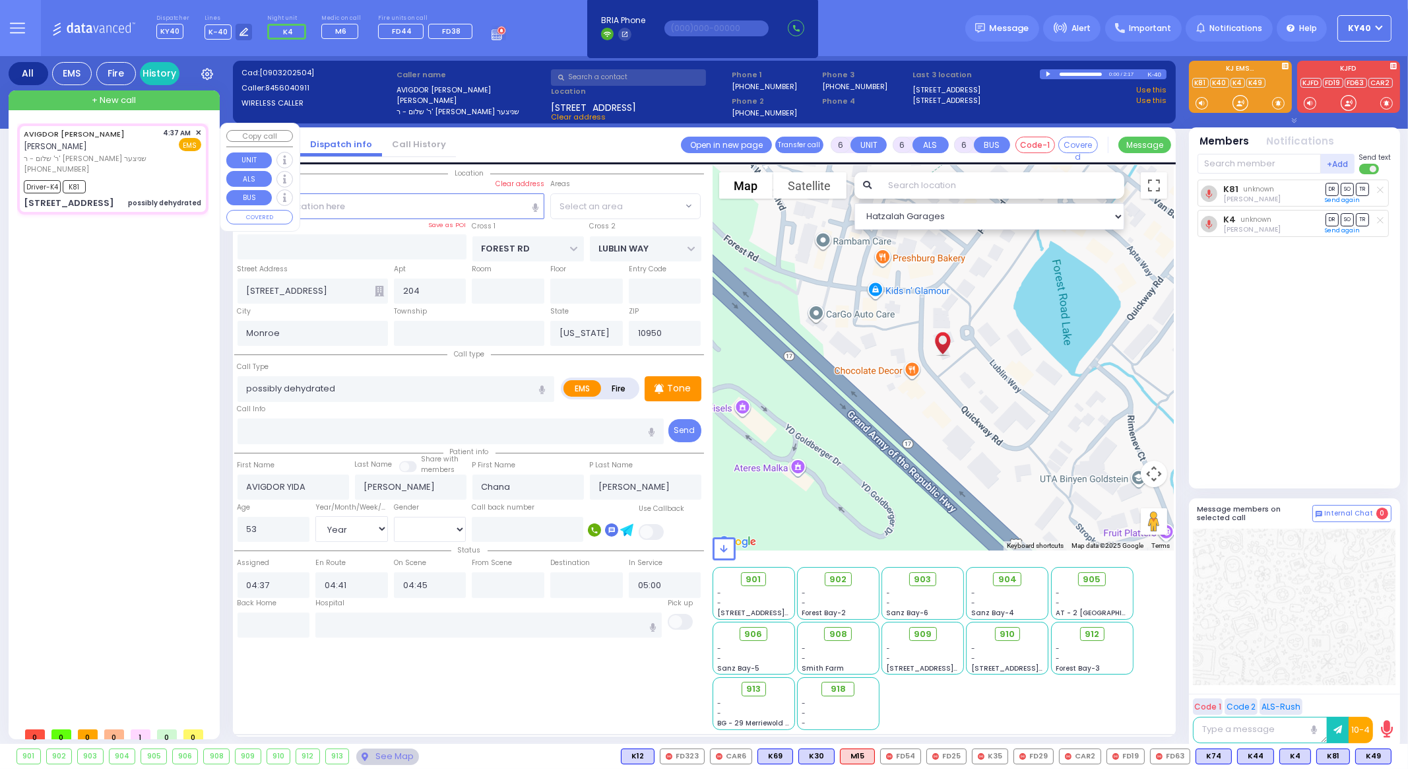
select select "MONROE"
select select
radio input "true"
select select "Year"
select select "[DEMOGRAPHIC_DATA]"
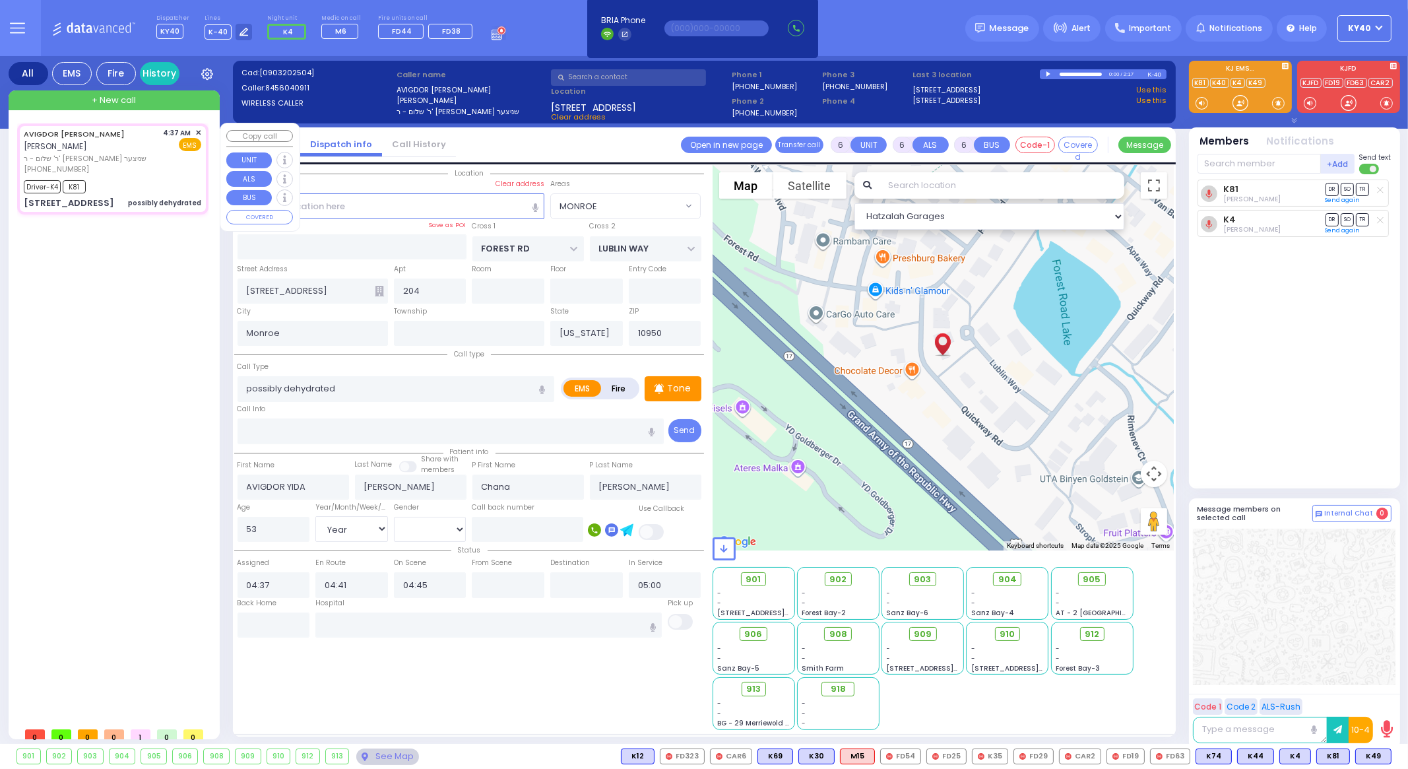
select select "Hatzalah Garages"
select select "MONROE"
select select
radio input "true"
select select "Year"
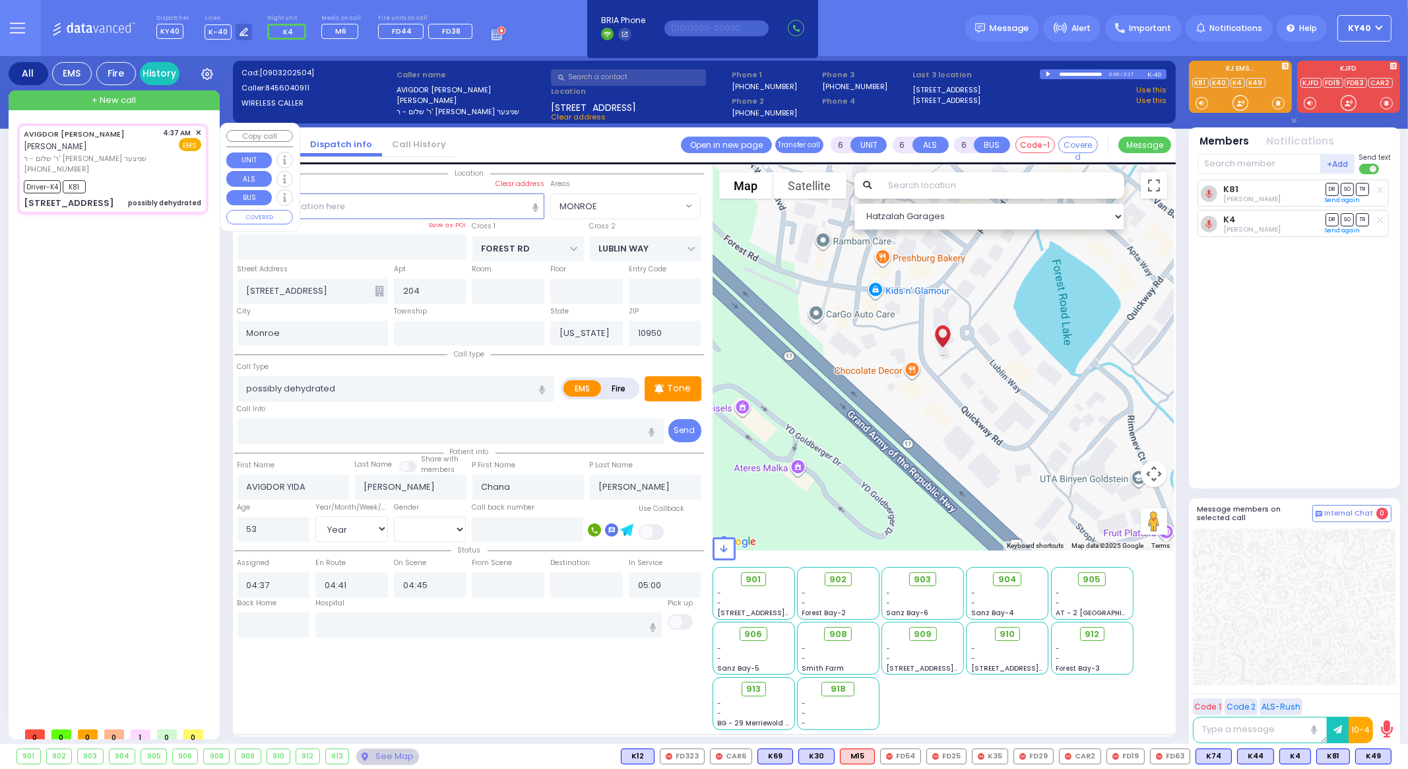
select select "[DEMOGRAPHIC_DATA]"
select select "Hatzalah Garages"
select select "MONROE"
select select
radio input "true"
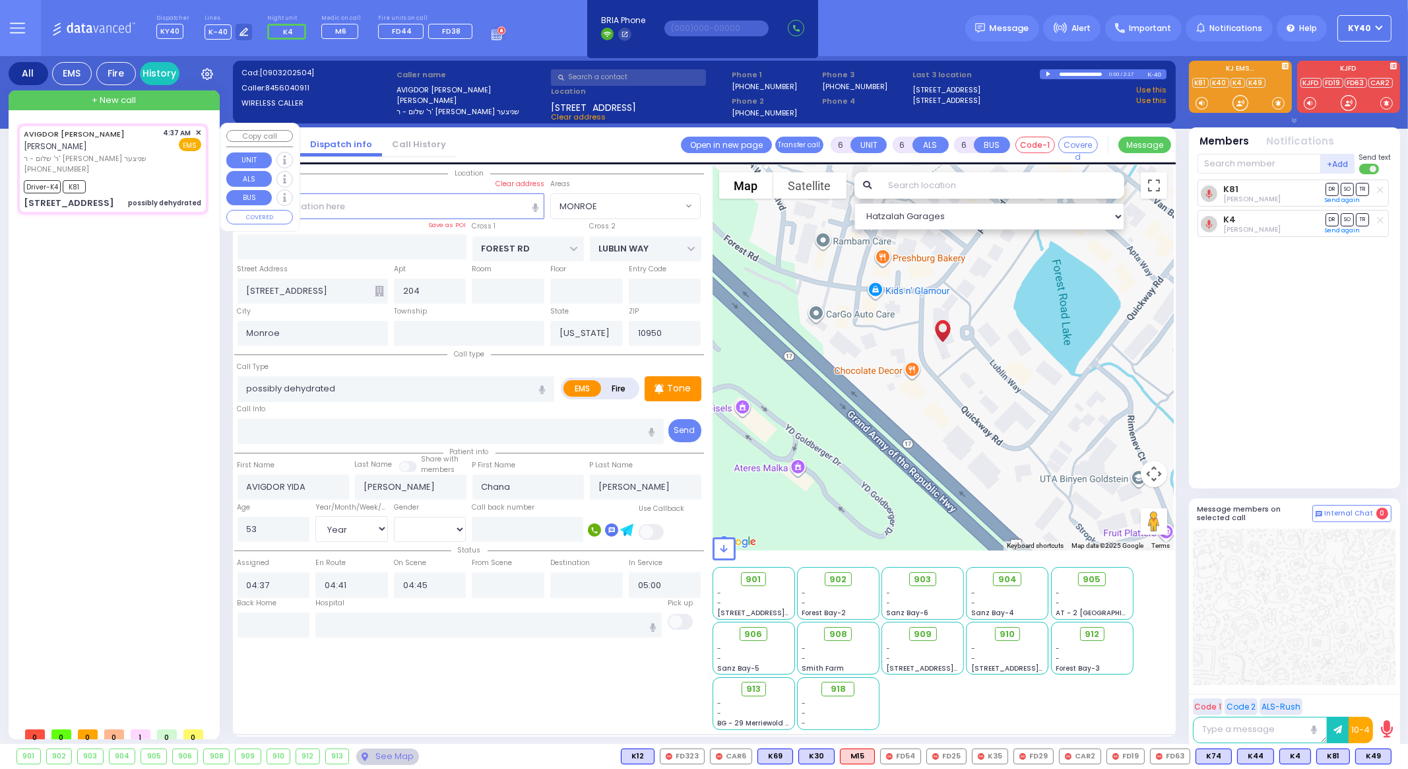
select select "Year"
select select "[DEMOGRAPHIC_DATA]"
select select "Hatzalah Garages"
select select "MONROE"
select select
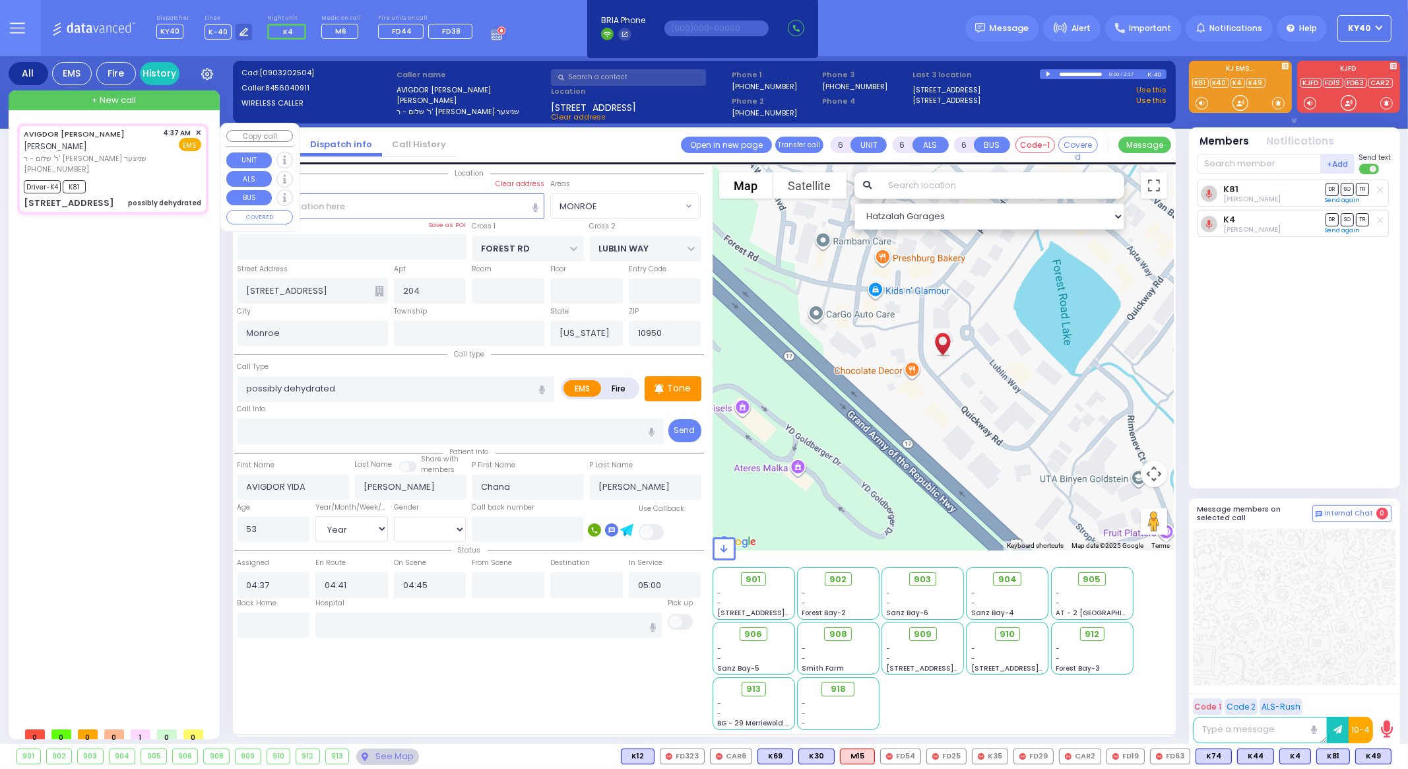
radio input "true"
select select "Year"
select select "[DEMOGRAPHIC_DATA]"
select select "Hatzalah Garages"
select select "MONROE"
